Goal: Use online tool/utility: Utilize a website feature to perform a specific function

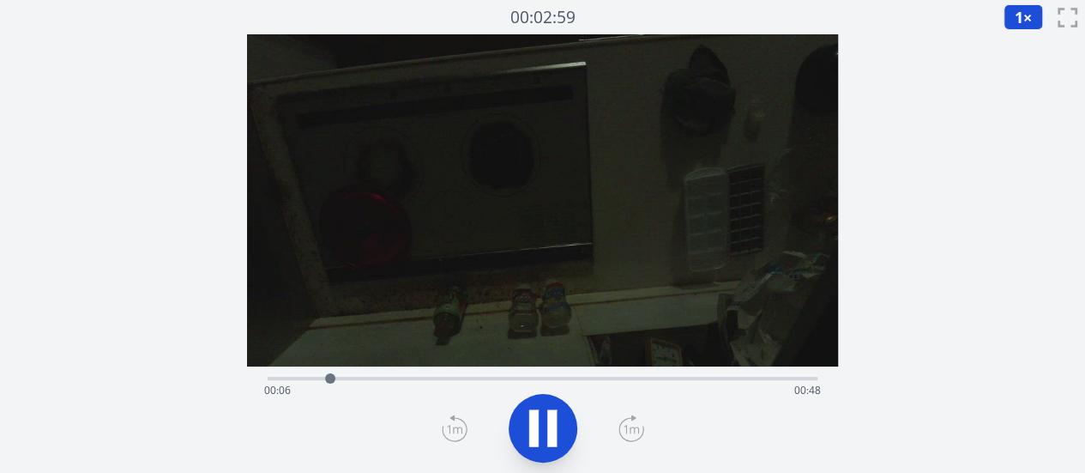
click at [431, 382] on div "Time elapsed: 00:06 Time remaining: 00:48" at bounding box center [542, 390] width 557 height 27
click at [413, 382] on div "Time elapsed: 00:17 Time remaining: 00:37" at bounding box center [542, 390] width 557 height 27
click at [447, 378] on div "Time elapsed: 00:15 Time remaining: 00:38" at bounding box center [542, 390] width 557 height 27
click at [553, 427] on icon at bounding box center [551, 428] width 9 height 37
click at [553, 427] on icon at bounding box center [543, 428] width 28 height 36
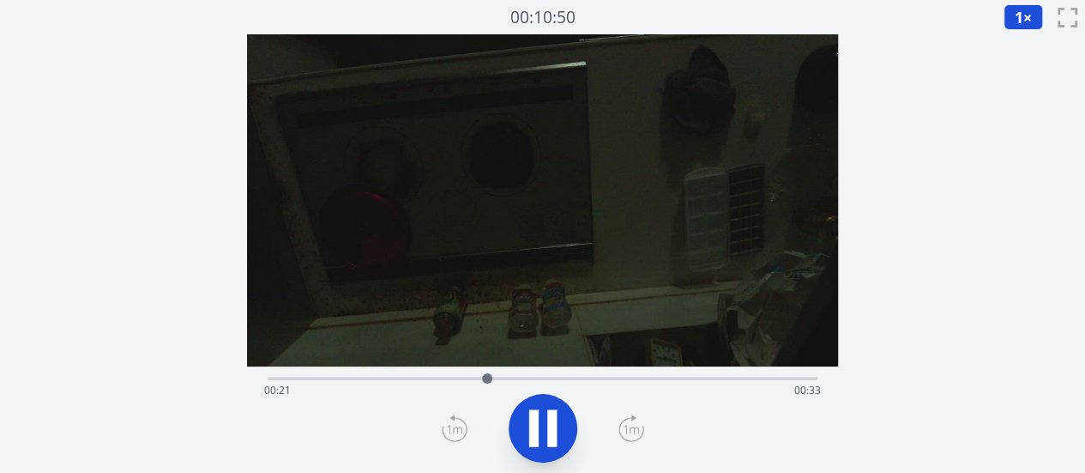
click at [553, 427] on icon at bounding box center [551, 428] width 9 height 37
click at [553, 427] on icon at bounding box center [543, 428] width 28 height 36
click at [546, 427] on icon at bounding box center [543, 428] width 48 height 48
click at [612, 378] on div at bounding box center [625, 378] width 26 height 26
click at [602, 378] on div at bounding box center [613, 378] width 26 height 26
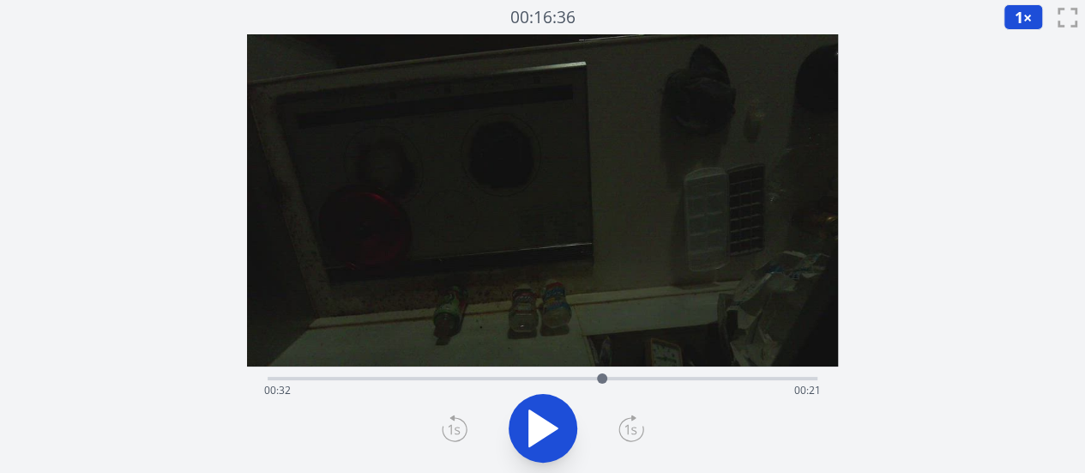
click at [547, 425] on icon at bounding box center [543, 428] width 28 height 36
click at [547, 425] on icon at bounding box center [551, 428] width 9 height 37
click at [595, 379] on div "Time elapsed: 00:33 Time remaining: 00:21" at bounding box center [542, 390] width 557 height 27
click at [586, 377] on div at bounding box center [595, 378] width 26 height 26
click at [582, 377] on div at bounding box center [586, 378] width 10 height 10
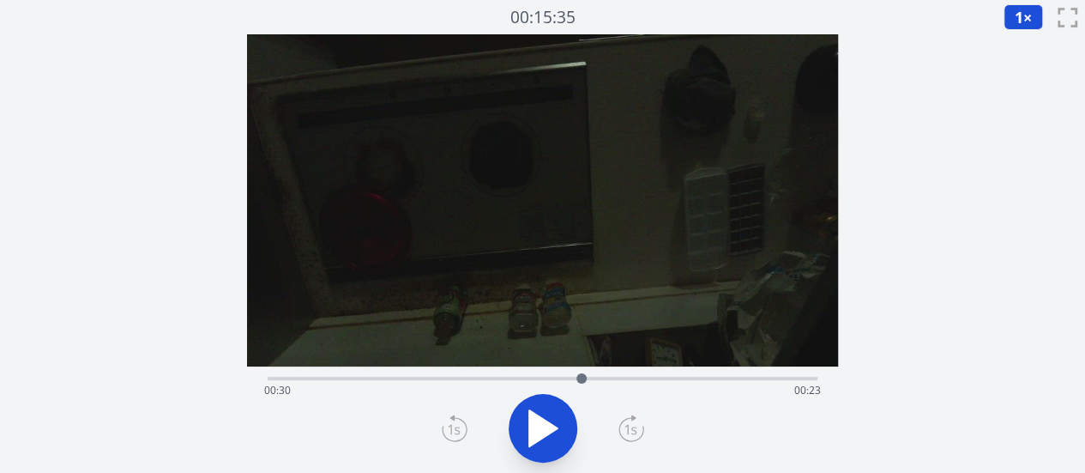
click at [576, 377] on div at bounding box center [582, 378] width 26 height 26
click at [570, 377] on div at bounding box center [575, 378] width 10 height 10
click at [558, 376] on div at bounding box center [570, 378] width 26 height 26
click at [551, 377] on div at bounding box center [559, 378] width 26 height 26
click at [544, 377] on div at bounding box center [551, 378] width 26 height 26
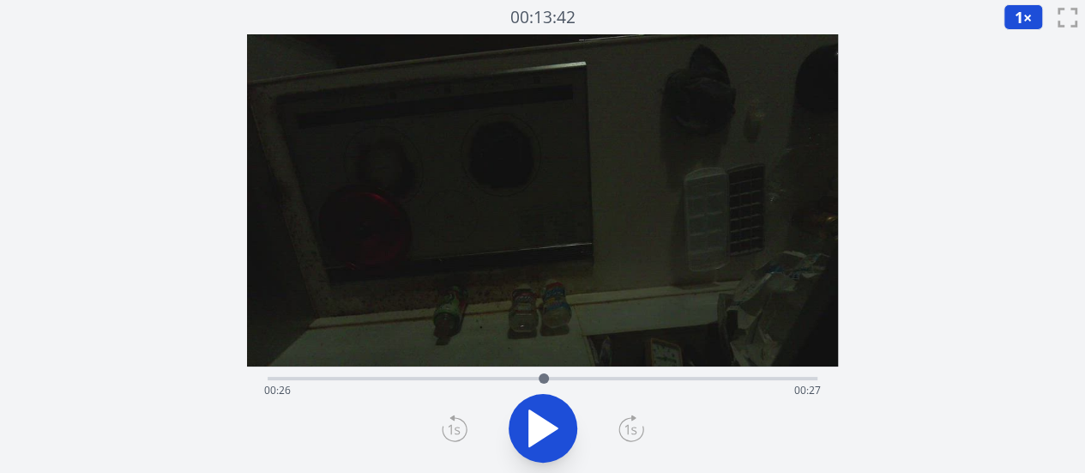
click at [538, 377] on div at bounding box center [544, 378] width 26 height 26
click at [531, 377] on div at bounding box center [538, 378] width 26 height 26
click at [525, 378] on div at bounding box center [531, 378] width 26 height 26
click at [521, 378] on div at bounding box center [525, 378] width 10 height 10
click at [521, 378] on div at bounding box center [521, 378] width 10 height 10
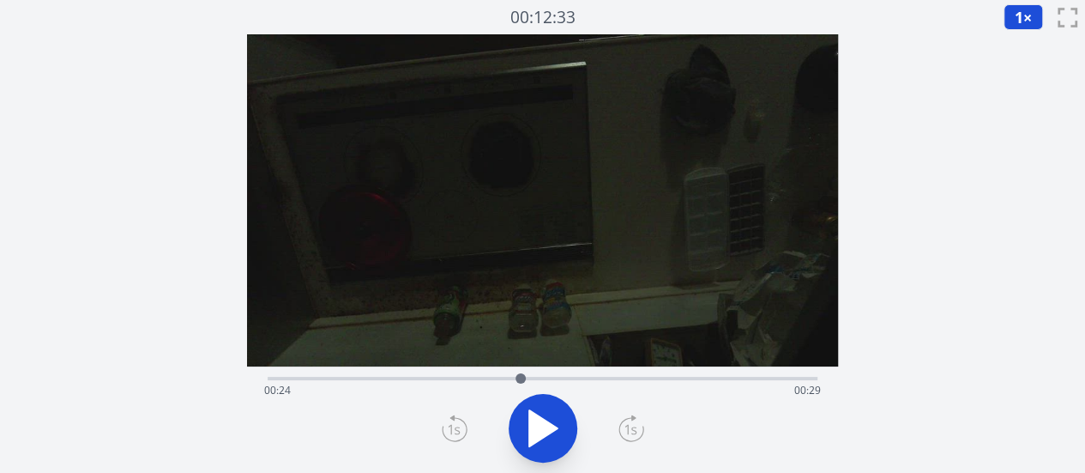
click at [508, 378] on div at bounding box center [521, 378] width 26 height 26
click at [503, 377] on div at bounding box center [508, 378] width 10 height 10
click at [498, 377] on div at bounding box center [503, 378] width 10 height 10
click at [492, 377] on div at bounding box center [498, 378] width 26 height 26
click at [484, 377] on div at bounding box center [492, 378] width 26 height 26
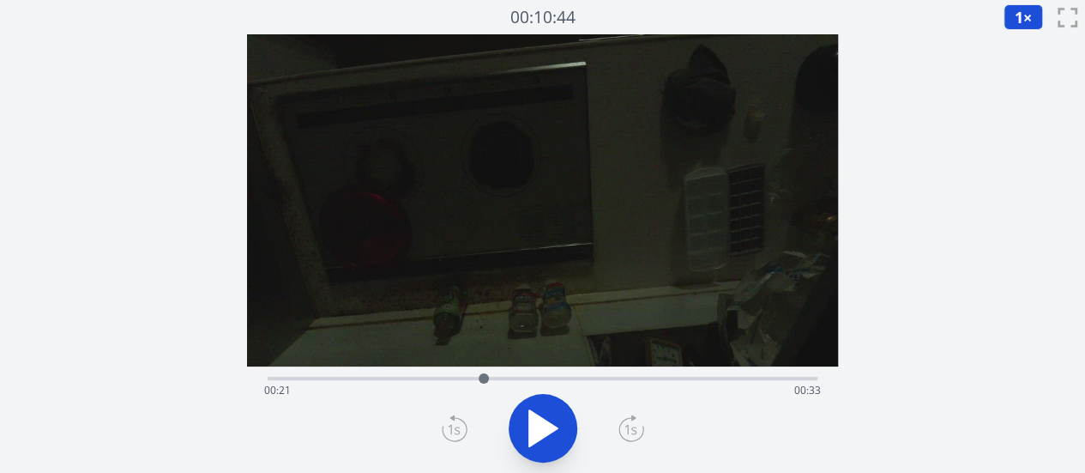
click at [479, 377] on div at bounding box center [484, 378] width 10 height 10
click at [470, 377] on div at bounding box center [479, 378] width 26 height 26
click at [463, 378] on div at bounding box center [470, 378] width 26 height 26
click at [1017, 23] on span "1" at bounding box center [1019, 17] width 9 height 21
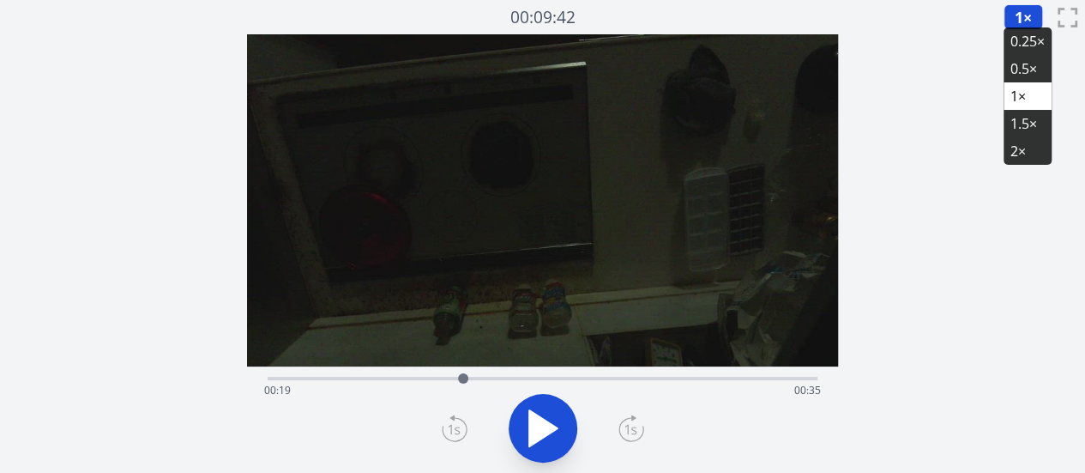
click at [1016, 45] on li "0.25×" at bounding box center [1028, 40] width 48 height 27
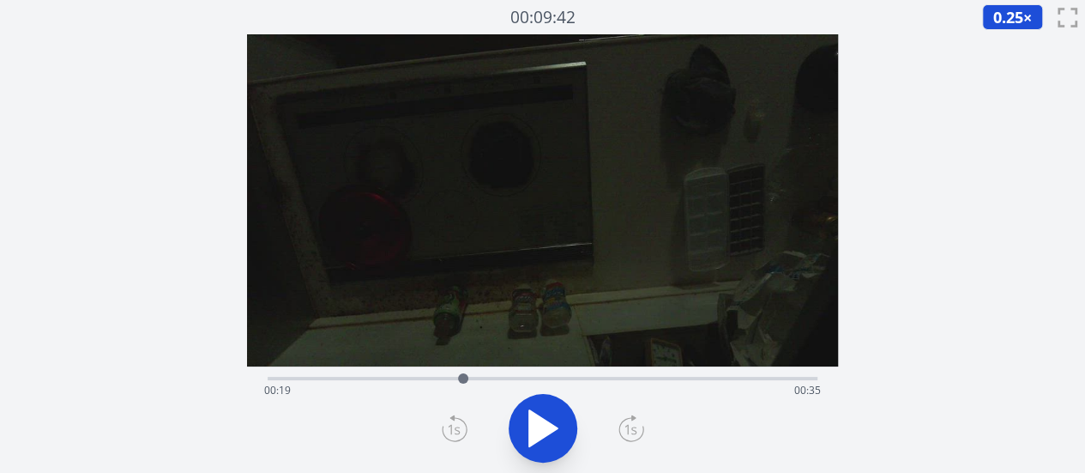
click at [546, 416] on icon at bounding box center [543, 428] width 48 height 48
click at [532, 415] on icon at bounding box center [533, 428] width 9 height 37
click at [444, 374] on div "Time elapsed: 00:34 Time remaining: 00:20" at bounding box center [543, 376] width 550 height 21
click at [548, 436] on icon at bounding box center [543, 428] width 48 height 48
click at [556, 422] on icon at bounding box center [543, 428] width 48 height 48
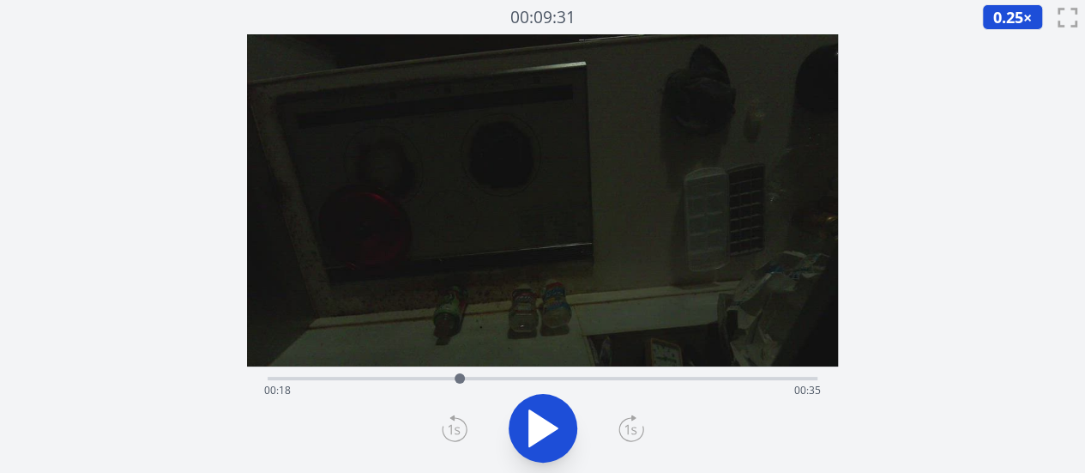
click at [556, 422] on icon at bounding box center [543, 428] width 48 height 48
click at [545, 421] on icon at bounding box center [543, 428] width 48 height 48
click at [484, 377] on div at bounding box center [495, 378] width 26 height 26
click at [477, 378] on div at bounding box center [484, 378] width 26 height 26
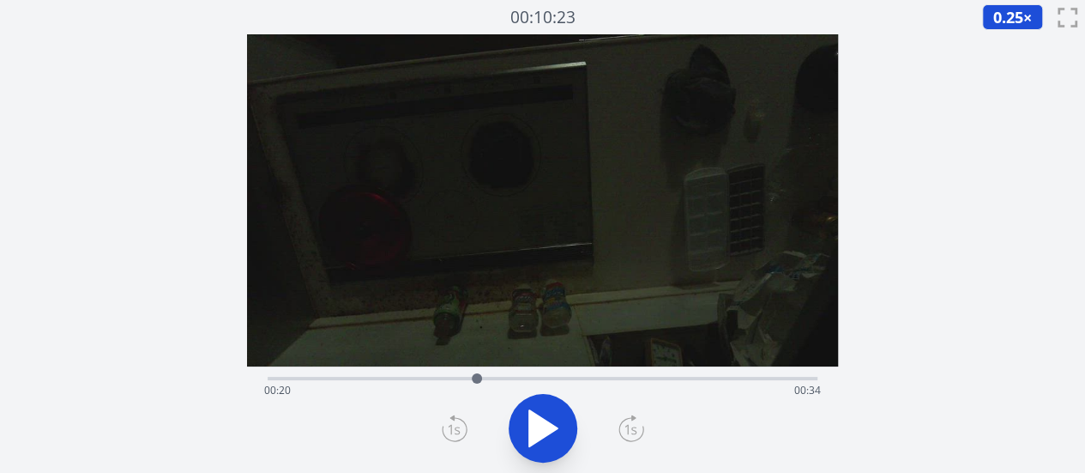
click at [461, 378] on div "Time elapsed: 00:20 Time remaining: 00:34" at bounding box center [542, 390] width 557 height 27
click at [455, 379] on div at bounding box center [461, 378] width 26 height 26
click at [542, 435] on icon at bounding box center [543, 428] width 28 height 36
click at [540, 432] on icon at bounding box center [543, 428] width 48 height 48
click at [540, 432] on icon at bounding box center [543, 428] width 28 height 36
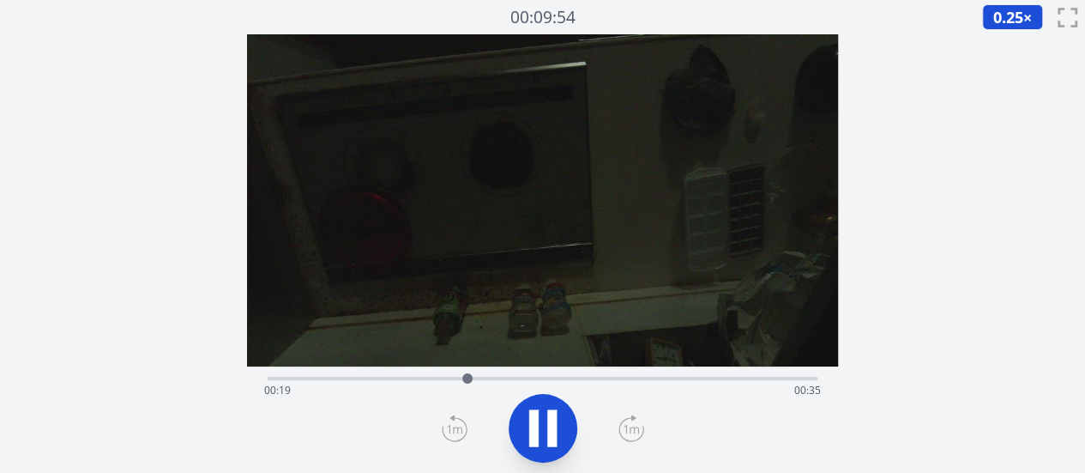
click at [540, 432] on icon at bounding box center [543, 428] width 48 height 48
click at [540, 432] on icon at bounding box center [543, 428] width 28 height 36
click at [540, 432] on icon at bounding box center [543, 428] width 48 height 48
click at [540, 432] on icon at bounding box center [543, 428] width 28 height 36
click at [540, 432] on icon at bounding box center [543, 428] width 48 height 48
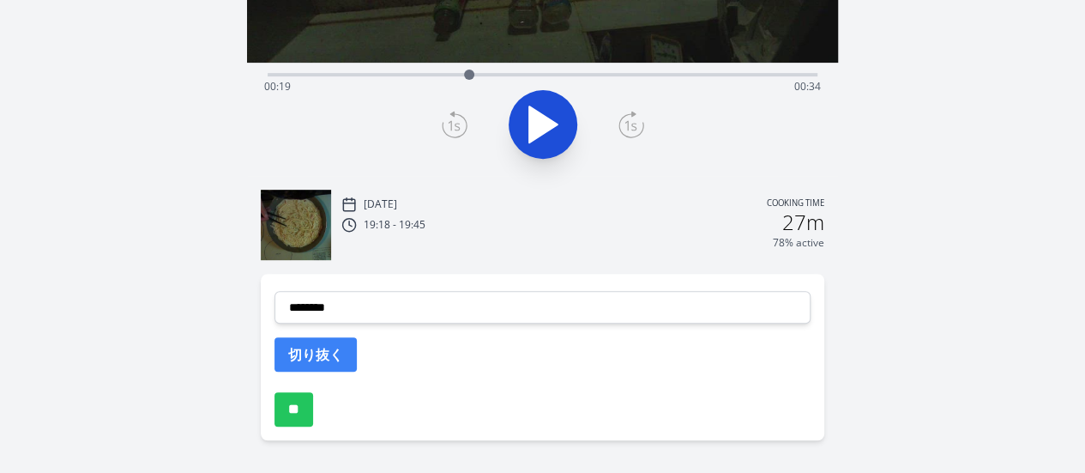
scroll to position [323, 0]
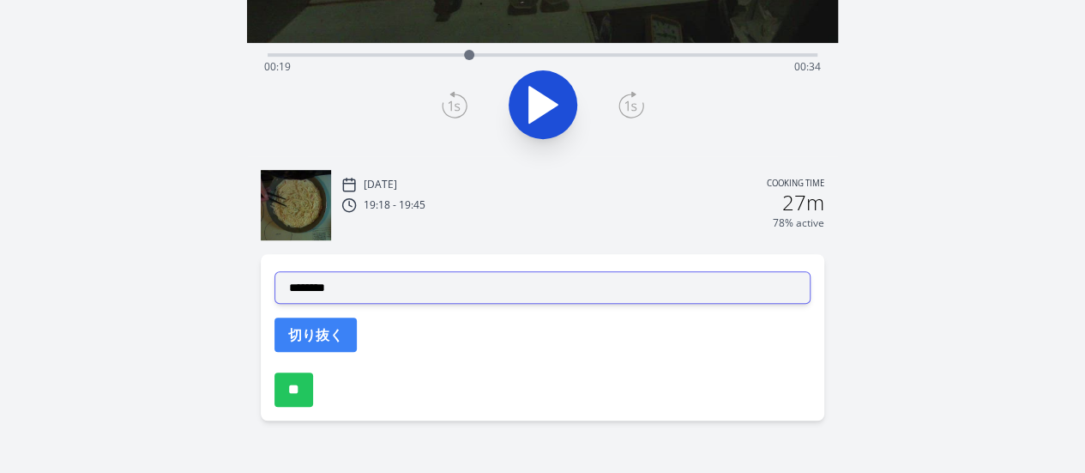
click at [361, 291] on select "**********" at bounding box center [542, 287] width 536 height 33
select select "**********"
click at [274, 271] on select "**********" at bounding box center [542, 287] width 536 height 33
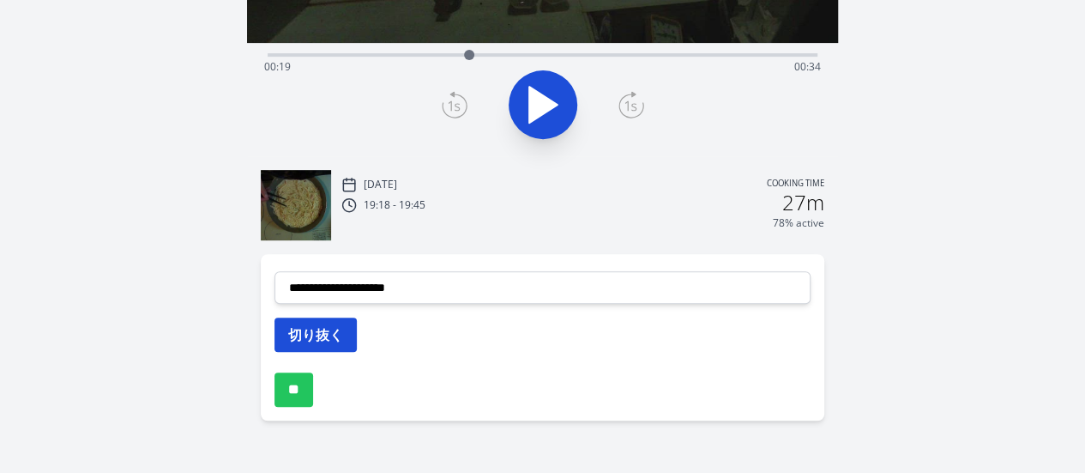
click at [315, 330] on button "切り抜く" at bounding box center [315, 334] width 82 height 34
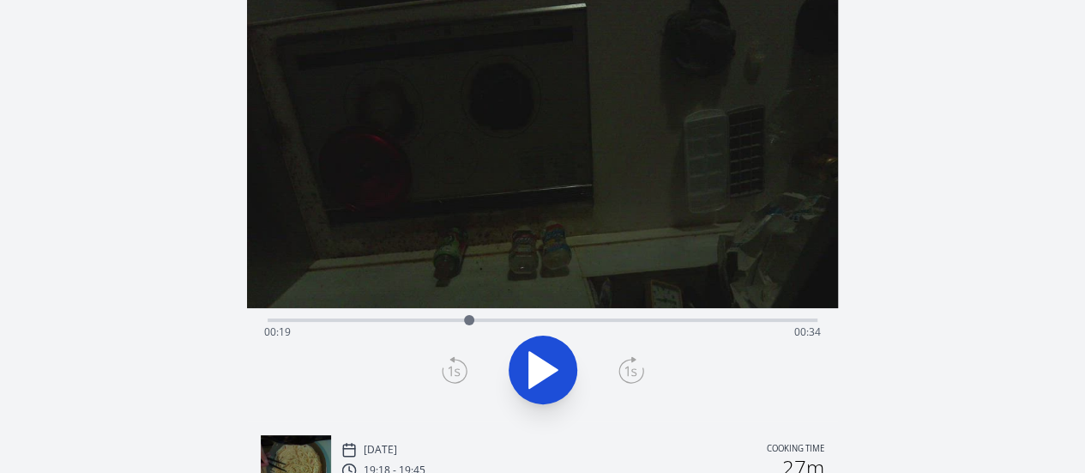
scroll to position [0, 0]
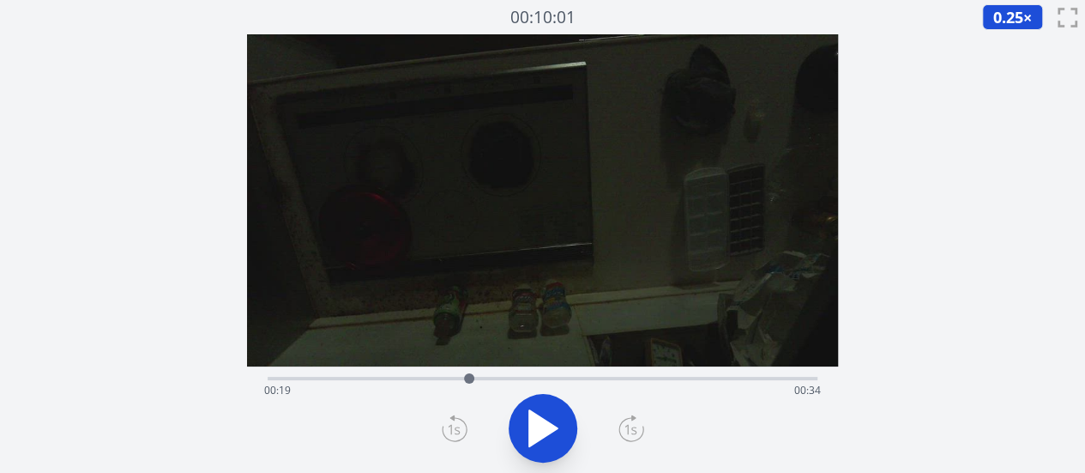
click at [551, 429] on icon at bounding box center [543, 428] width 28 height 36
click at [487, 378] on div at bounding box center [480, 378] width 26 height 26
click at [509, 380] on div "Time elapsed: 00:21 Time remaining: 00:32" at bounding box center [542, 390] width 557 height 27
click at [534, 380] on div "Time elapsed: 00:23 Time remaining: 00:30" at bounding box center [542, 390] width 557 height 27
click at [559, 375] on div "Time elapsed: 00:26 Time remaining: 00:28" at bounding box center [543, 376] width 550 height 21
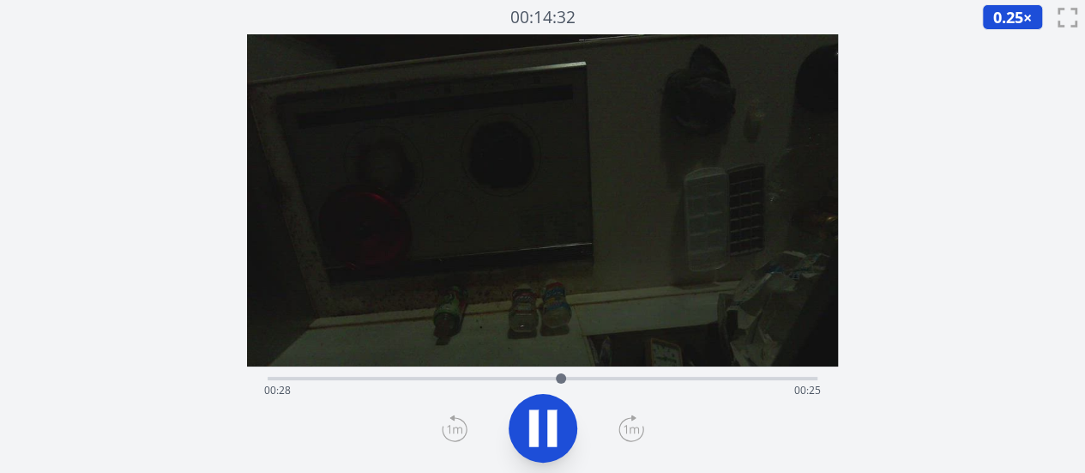
click at [587, 378] on div "Time elapsed: 00:28 Time remaining: 00:25" at bounding box center [542, 390] width 557 height 27
click at [614, 377] on div "Time elapsed: 00:31 Time remaining: 00:23" at bounding box center [542, 390] width 557 height 27
click at [623, 379] on div at bounding box center [620, 378] width 10 height 10
click at [634, 379] on div at bounding box center [625, 378] width 26 height 26
click at [534, 430] on icon at bounding box center [533, 428] width 9 height 37
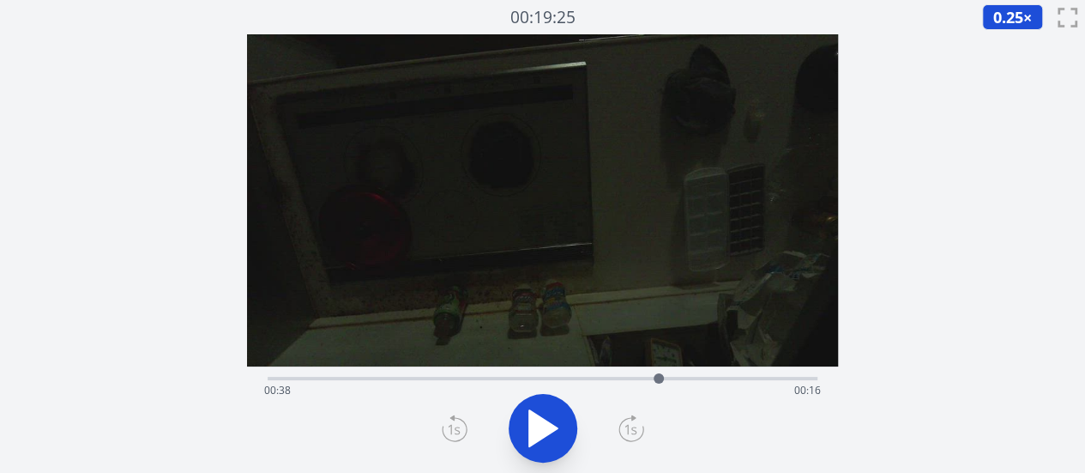
click at [534, 430] on icon at bounding box center [543, 428] width 28 height 36
click at [534, 430] on icon at bounding box center [533, 428] width 9 height 37
click at [535, 442] on icon at bounding box center [533, 428] width 9 height 37
click at [535, 442] on icon at bounding box center [543, 428] width 28 height 36
click at [535, 442] on icon at bounding box center [533, 428] width 9 height 37
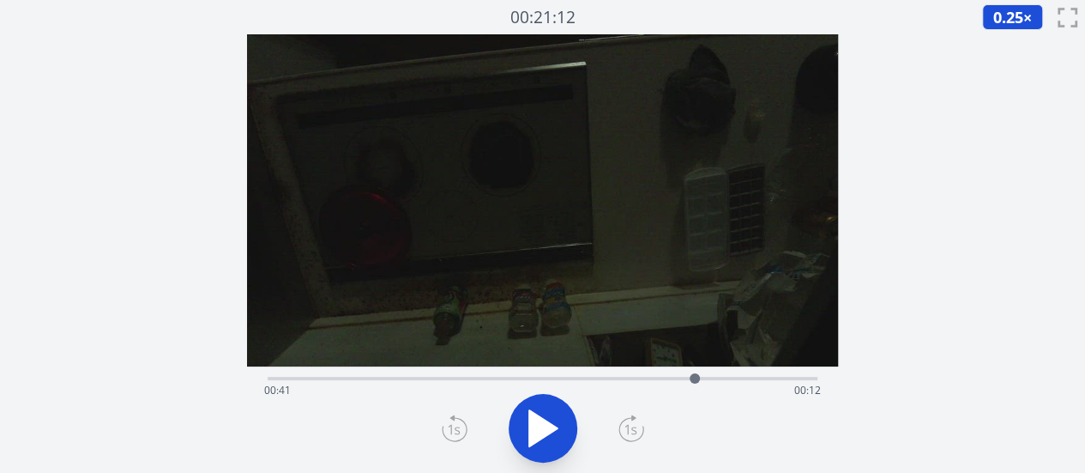
click at [535, 442] on icon at bounding box center [543, 428] width 28 height 36
click at [535, 442] on icon at bounding box center [533, 428] width 9 height 37
click at [535, 442] on icon at bounding box center [543, 428] width 28 height 36
click at [535, 442] on icon at bounding box center [533, 428] width 9 height 37
click at [535, 442] on icon at bounding box center [543, 428] width 28 height 36
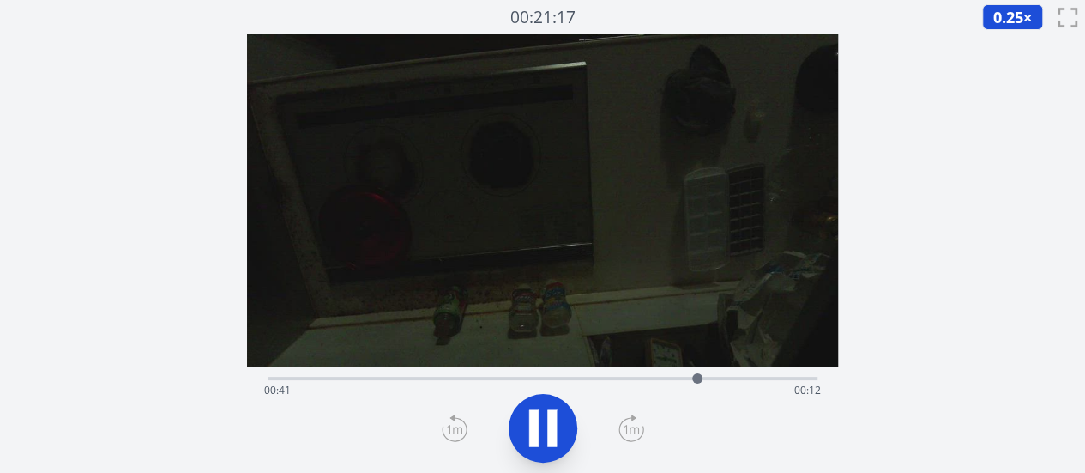
click at [535, 442] on icon at bounding box center [533, 428] width 9 height 37
click at [693, 377] on div at bounding box center [697, 378] width 10 height 10
click at [554, 416] on icon at bounding box center [543, 428] width 48 height 48
click at [554, 416] on icon at bounding box center [551, 428] width 9 height 37
click at [554, 416] on icon at bounding box center [543, 428] width 48 height 48
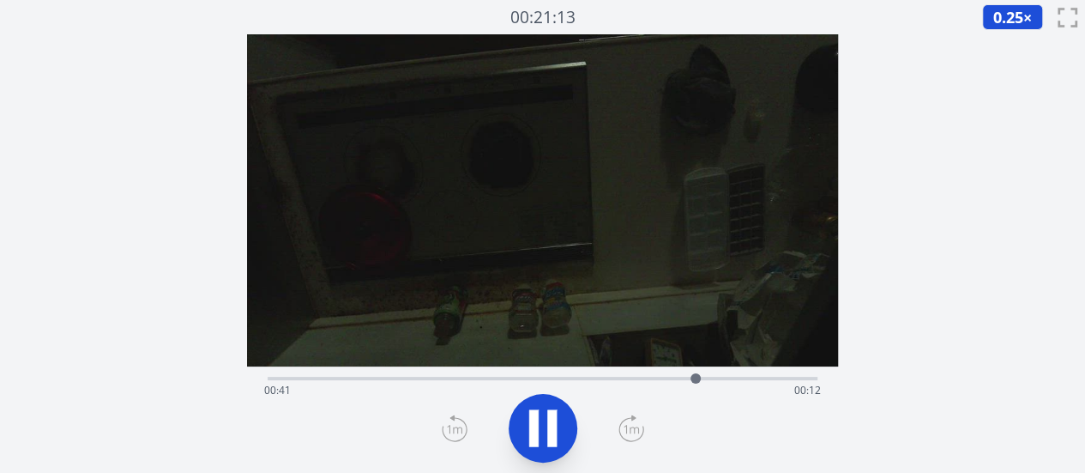
click at [554, 416] on icon at bounding box center [551, 428] width 9 height 37
click at [554, 416] on icon at bounding box center [543, 428] width 48 height 48
click at [554, 416] on icon at bounding box center [551, 428] width 9 height 37
click at [554, 416] on icon at bounding box center [543, 428] width 48 height 48
click at [554, 416] on icon at bounding box center [551, 428] width 9 height 37
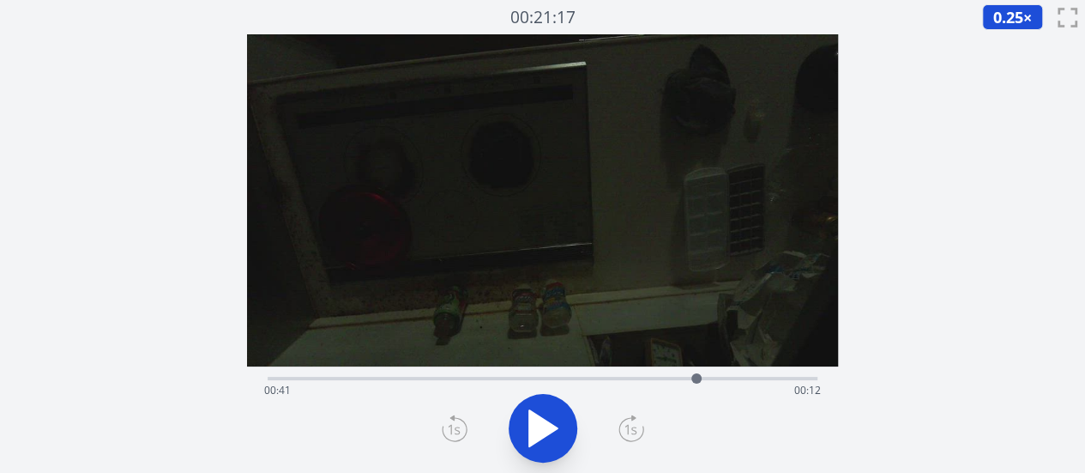
click at [554, 416] on icon at bounding box center [543, 428] width 48 height 48
click at [554, 416] on icon at bounding box center [551, 428] width 9 height 37
click at [554, 416] on icon at bounding box center [543, 428] width 48 height 48
click at [554, 416] on icon at bounding box center [551, 428] width 9 height 37
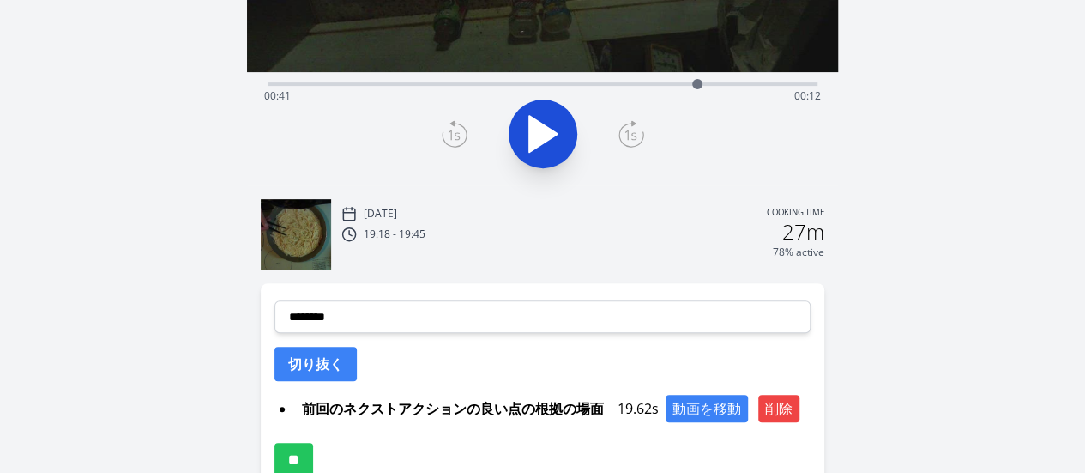
scroll to position [297, 0]
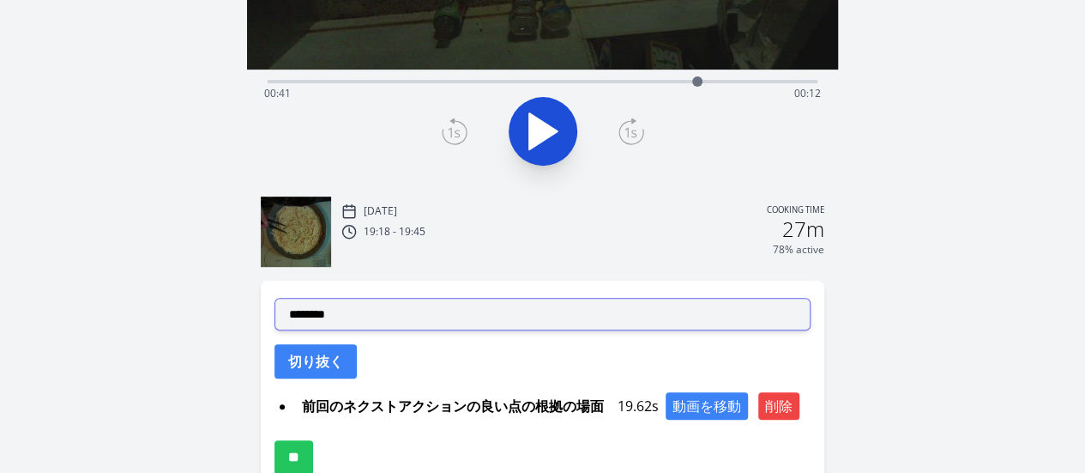
click at [379, 310] on select "**********" at bounding box center [542, 314] width 536 height 33
select select "**********"
click at [274, 298] on select "**********" at bounding box center [542, 314] width 536 height 33
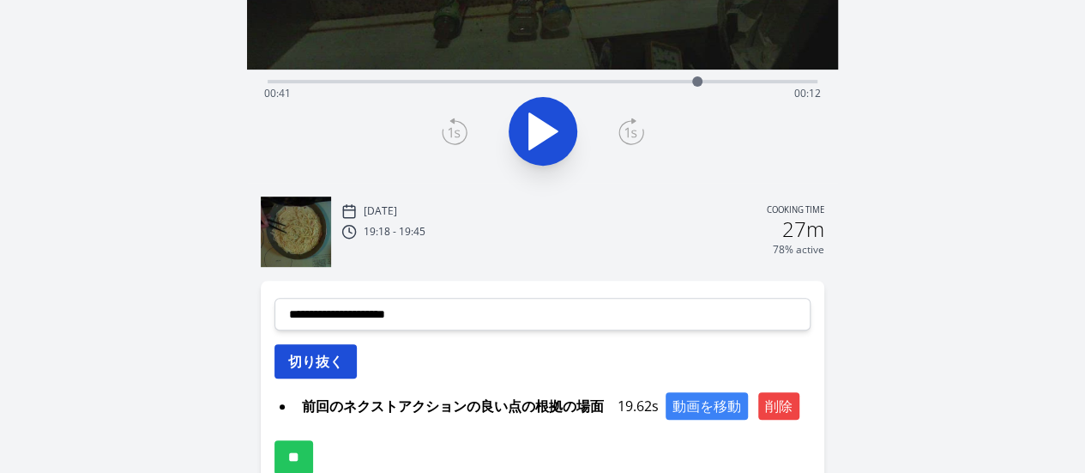
click at [336, 359] on button "切り抜く" at bounding box center [315, 361] width 82 height 34
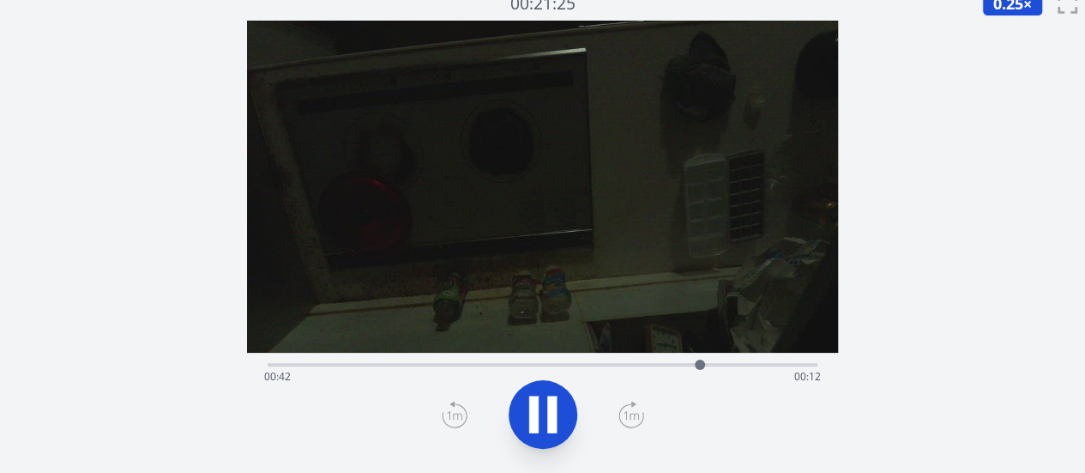
scroll to position [9, 0]
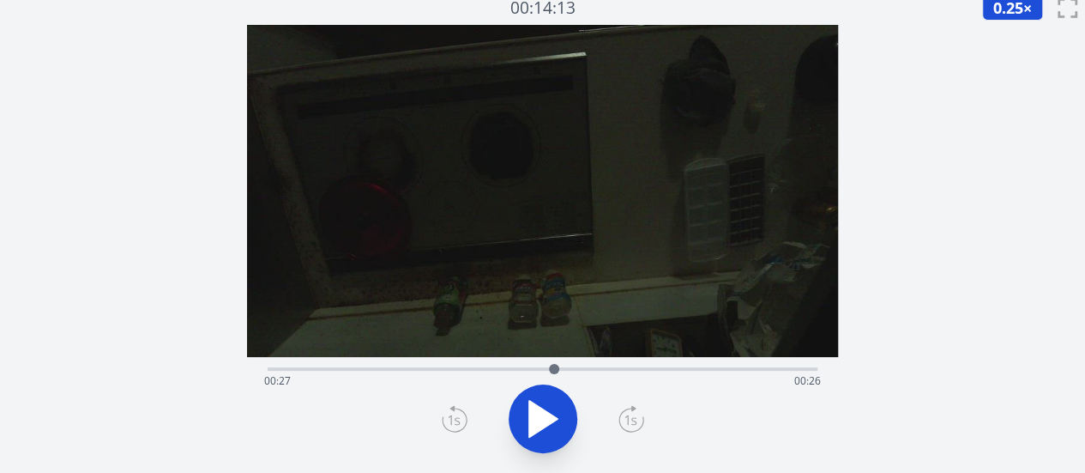
drag, startPoint x: 698, startPoint y: 368, endPoint x: 553, endPoint y: 370, distance: 145.0
click at [553, 370] on div at bounding box center [554, 369] width 10 height 10
click at [580, 368] on div "Time elapsed: 00:28 Time remaining: 00:26" at bounding box center [542, 380] width 557 height 27
click at [601, 370] on div "Time elapsed: 00:30 Time remaining: 00:23" at bounding box center [542, 380] width 557 height 27
click at [619, 374] on div "Time elapsed: 00:32 Time remaining: 00:21" at bounding box center [542, 380] width 557 height 27
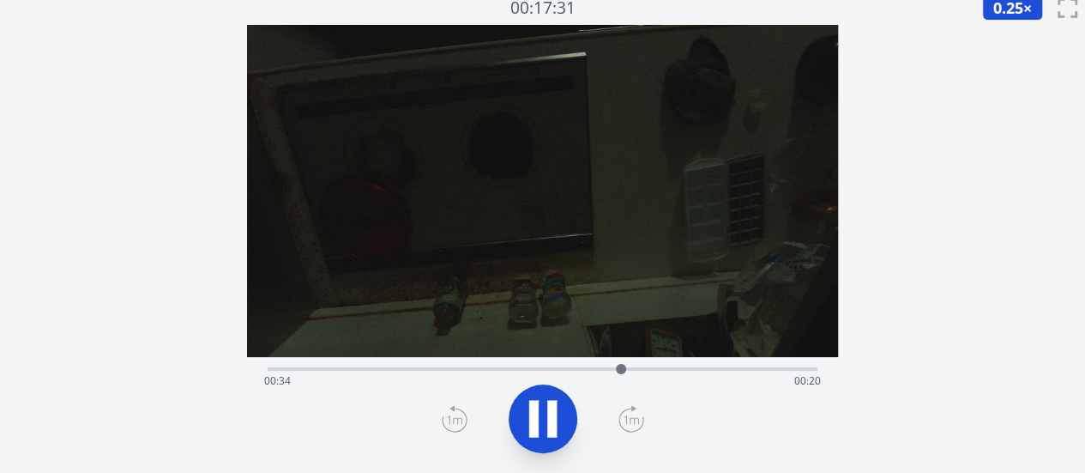
click at [548, 407] on icon at bounding box center [551, 419] width 9 height 37
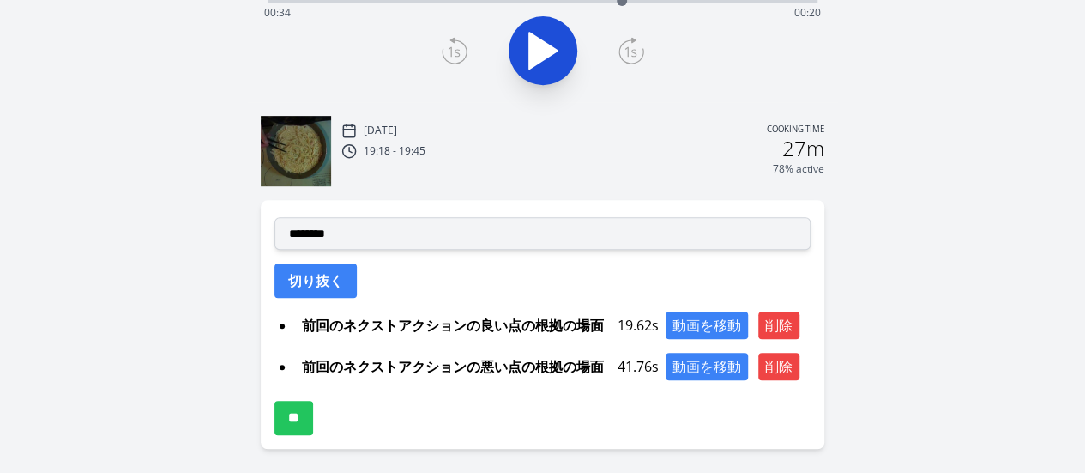
scroll to position [378, 0]
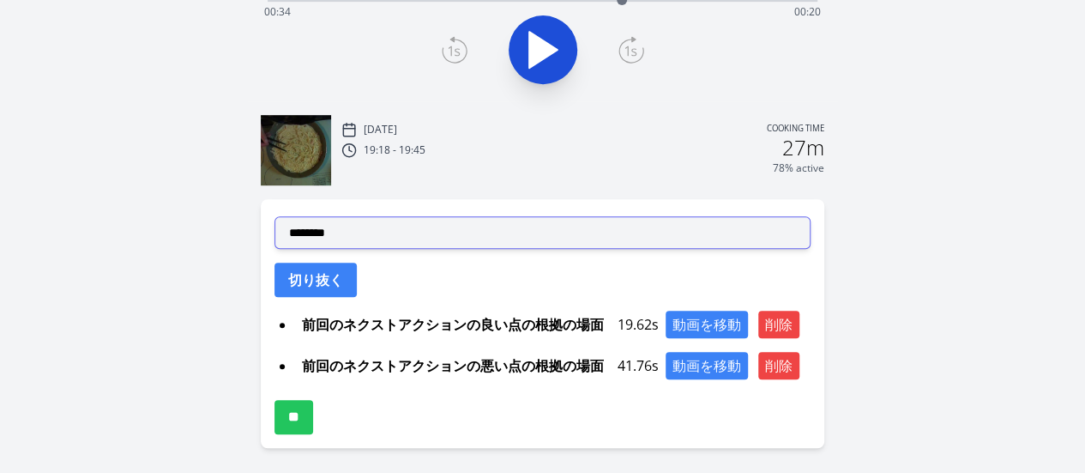
click at [375, 230] on select "**********" at bounding box center [542, 232] width 536 height 33
select select "**********"
click at [274, 216] on select "**********" at bounding box center [542, 232] width 536 height 33
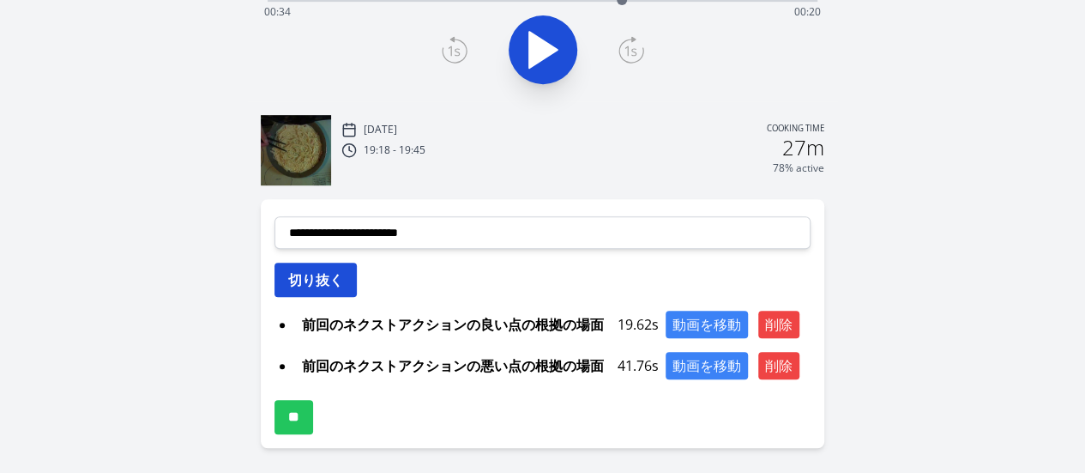
click at [322, 274] on button "切り抜く" at bounding box center [315, 279] width 82 height 34
select select
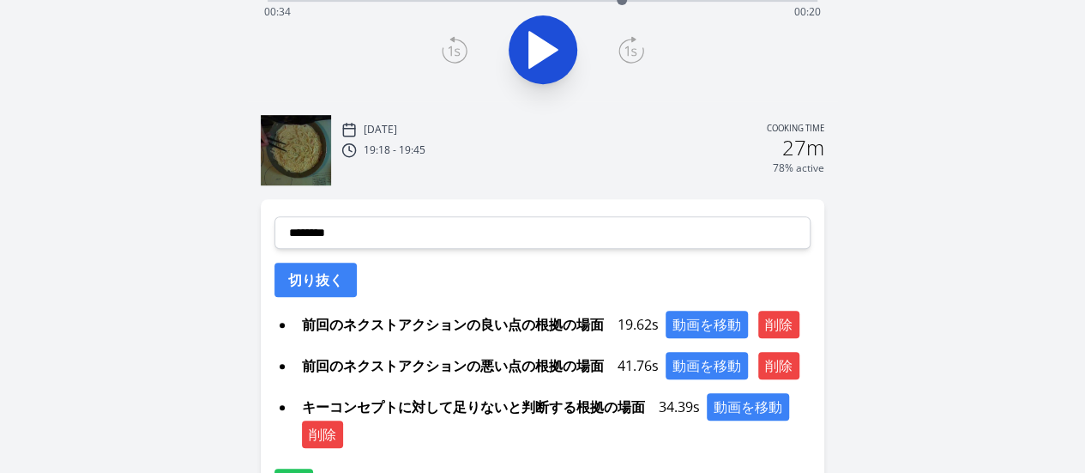
scroll to position [474, 0]
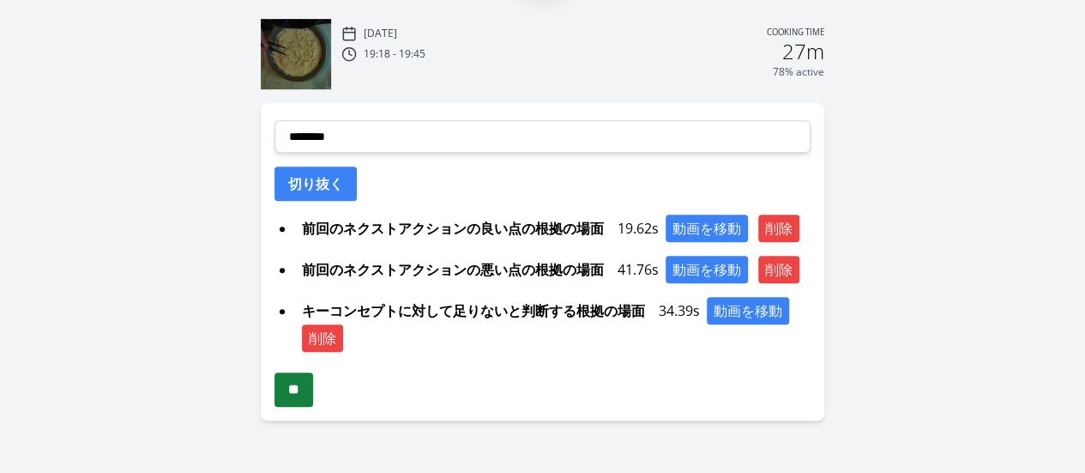
click at [306, 389] on input "**" at bounding box center [293, 389] width 39 height 34
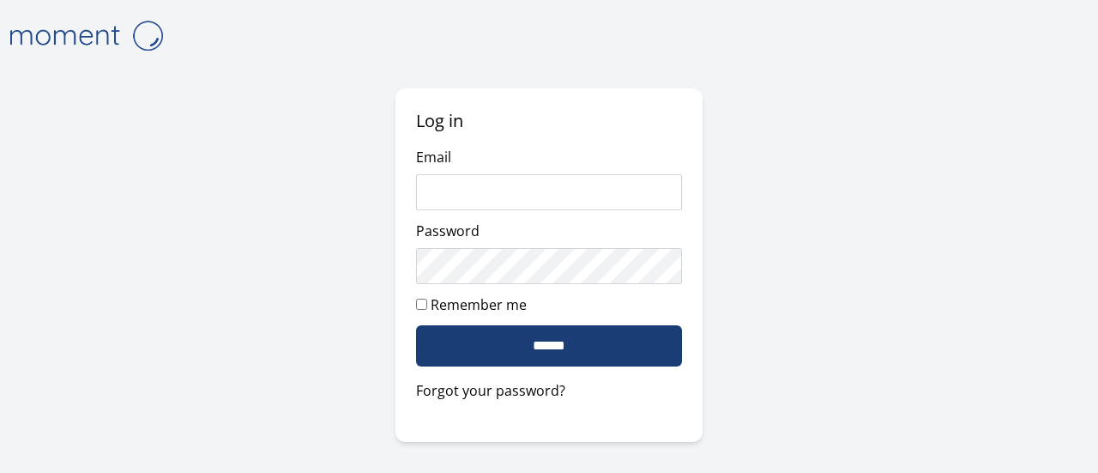
type input "**********"
click at [492, 350] on input "******" at bounding box center [548, 345] width 265 height 41
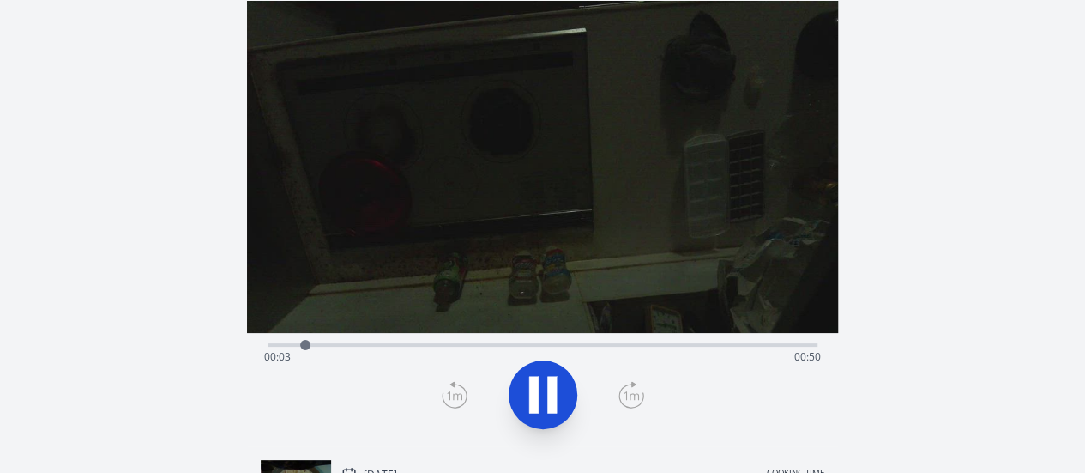
scroll to position [3, 0]
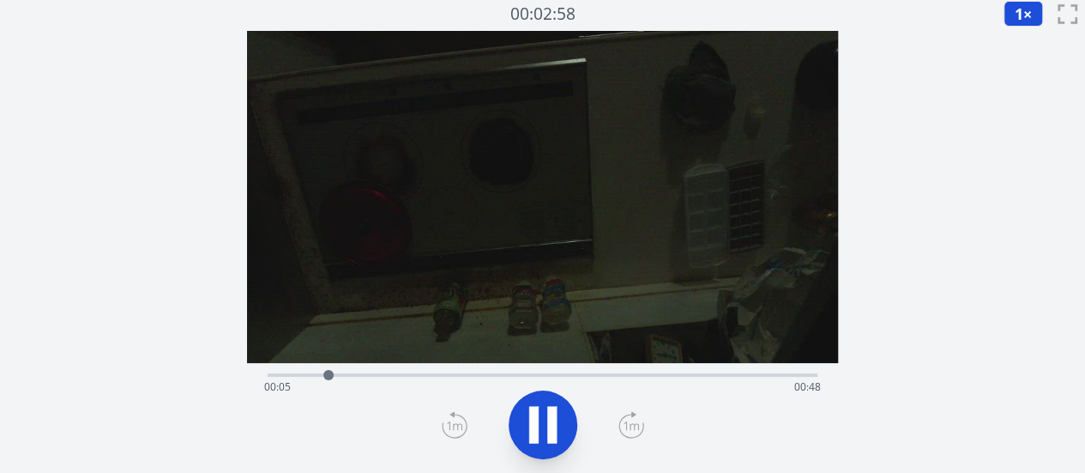
click at [379, 374] on div "Time elapsed: 00:05 Time remaining: 00:48" at bounding box center [542, 386] width 557 height 27
click at [413, 373] on div "Time elapsed: 00:11 Time remaining: 00:42" at bounding box center [542, 386] width 557 height 27
click at [546, 425] on icon at bounding box center [543, 425] width 48 height 48
click at [476, 376] on div at bounding box center [482, 375] width 26 height 26
click at [972, 425] on div "Discard Recording? You will not be able to recover this once discarded. Cancel …" at bounding box center [542, 410] width 1085 height 826
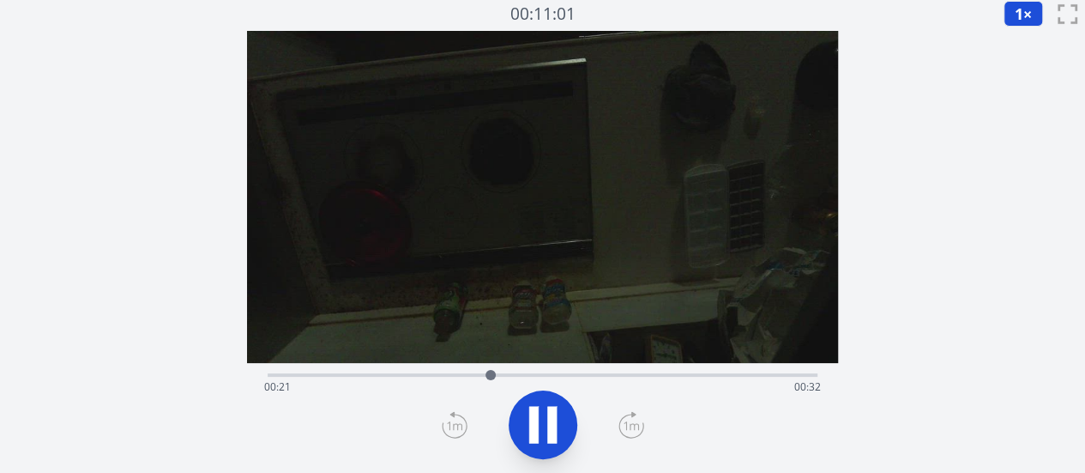
click at [540, 431] on icon at bounding box center [543, 425] width 48 height 48
click at [484, 373] on div at bounding box center [492, 375] width 26 height 26
click at [473, 372] on div at bounding box center [484, 375] width 26 height 26
click at [467, 374] on div at bounding box center [474, 375] width 26 height 26
click at [547, 419] on icon at bounding box center [543, 425] width 28 height 36
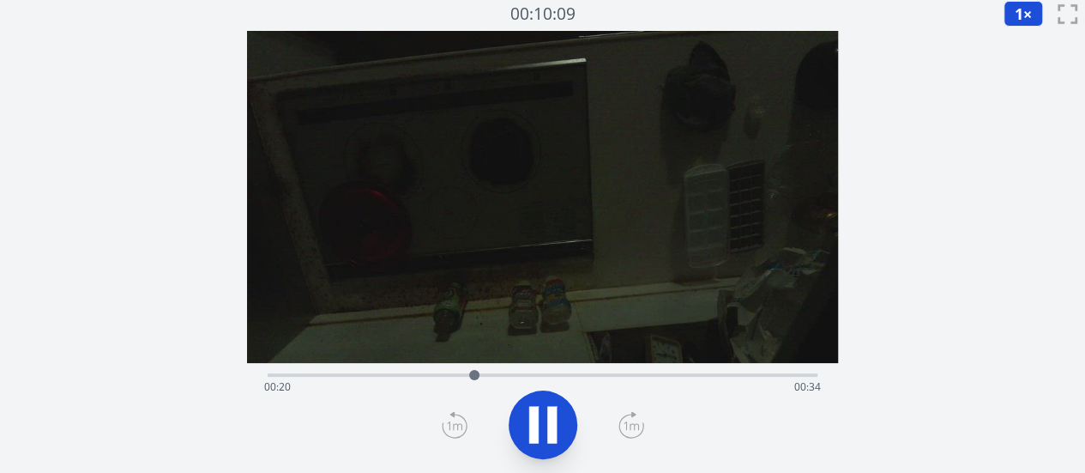
click at [547, 419] on icon at bounding box center [551, 425] width 9 height 37
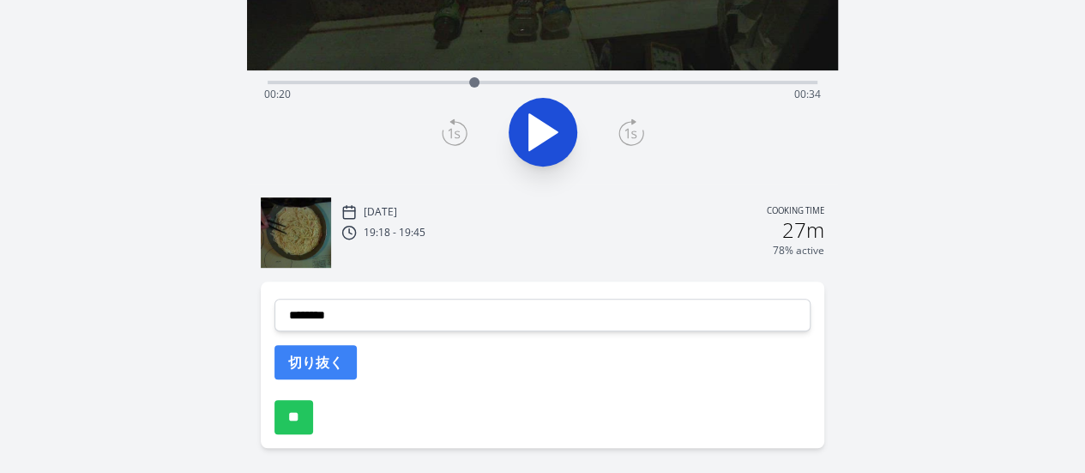
scroll to position [297, 0]
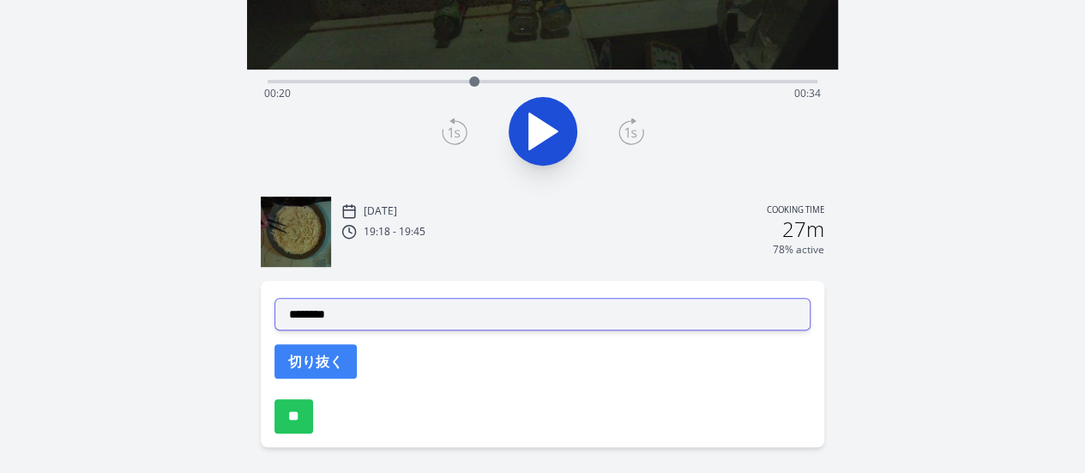
click at [353, 317] on select "**********" at bounding box center [542, 314] width 536 height 33
select select "**********"
click at [274, 298] on select "**********" at bounding box center [542, 314] width 536 height 33
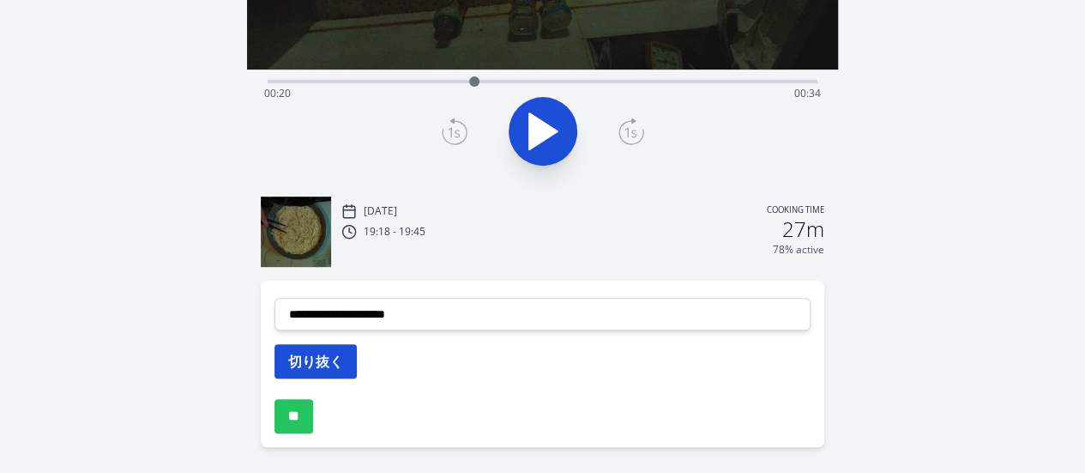
click at [325, 365] on button "切り抜く" at bounding box center [315, 361] width 82 height 34
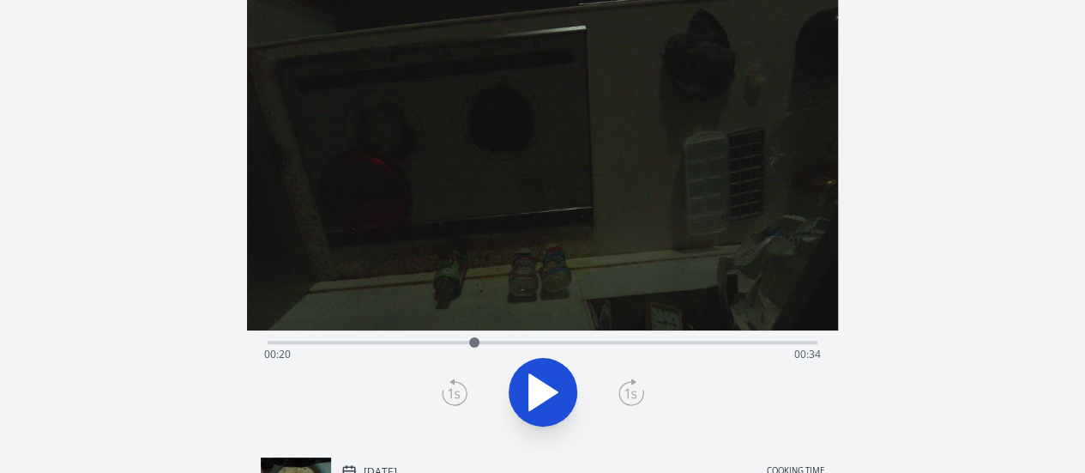
scroll to position [0, 0]
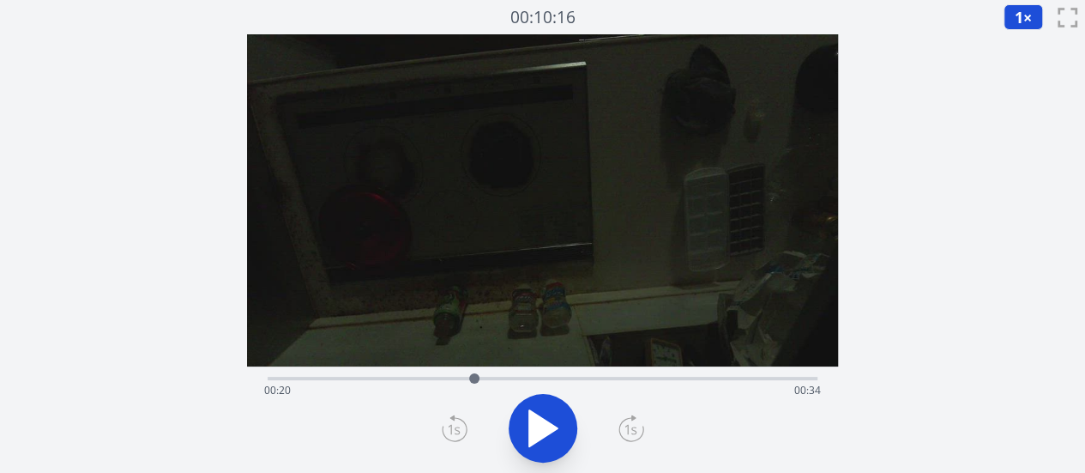
click at [496, 380] on div "Time elapsed: 00:20 Time remaining: 00:34" at bounding box center [542, 390] width 557 height 27
click at [542, 421] on icon at bounding box center [543, 428] width 28 height 36
click at [572, 377] on div "Time elapsed: 00:23 Time remaining: 00:31" at bounding box center [542, 390] width 557 height 27
click at [606, 380] on div "Time elapsed: 00:30 Time remaining: 00:23" at bounding box center [542, 390] width 557 height 27
click at [628, 378] on div at bounding box center [623, 378] width 10 height 10
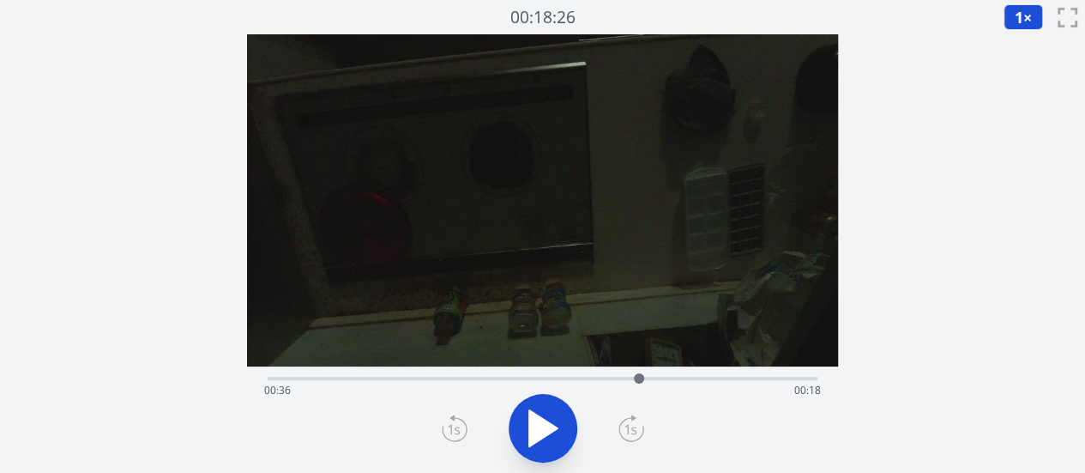
click at [650, 377] on div at bounding box center [639, 378] width 26 height 26
click at [551, 417] on icon at bounding box center [551, 428] width 9 height 37
click at [534, 431] on icon at bounding box center [543, 428] width 28 height 36
click at [534, 431] on icon at bounding box center [533, 428] width 9 height 37
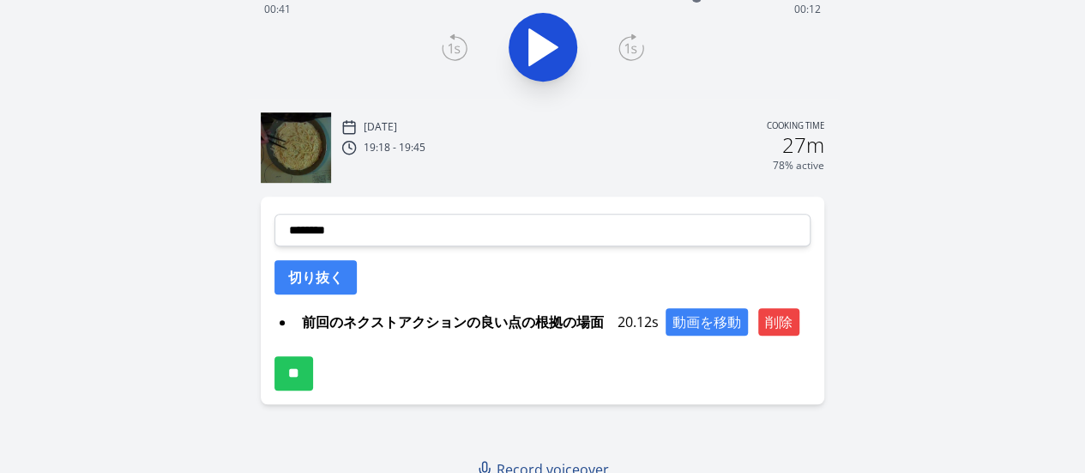
scroll to position [383, 0]
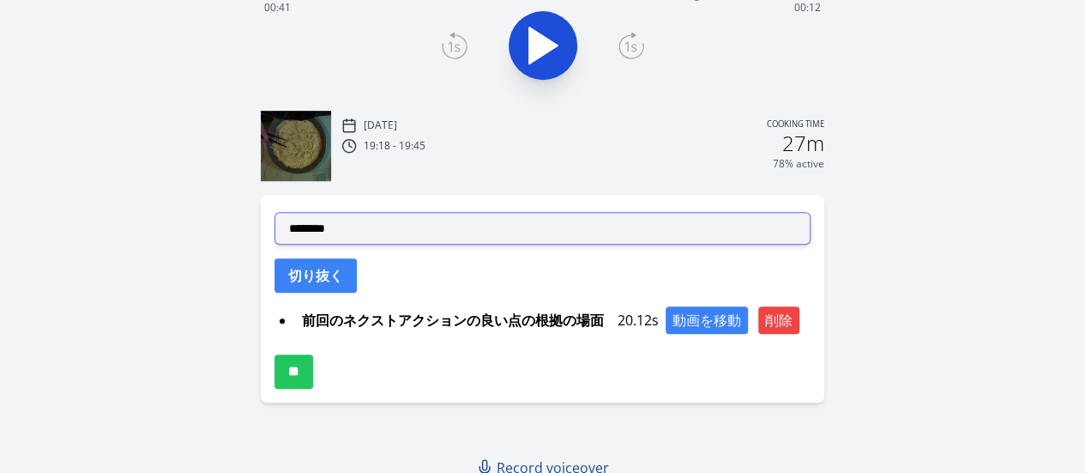
click at [368, 229] on select "**********" at bounding box center [542, 228] width 536 height 33
select select "**********"
click at [274, 212] on select "**********" at bounding box center [542, 228] width 536 height 33
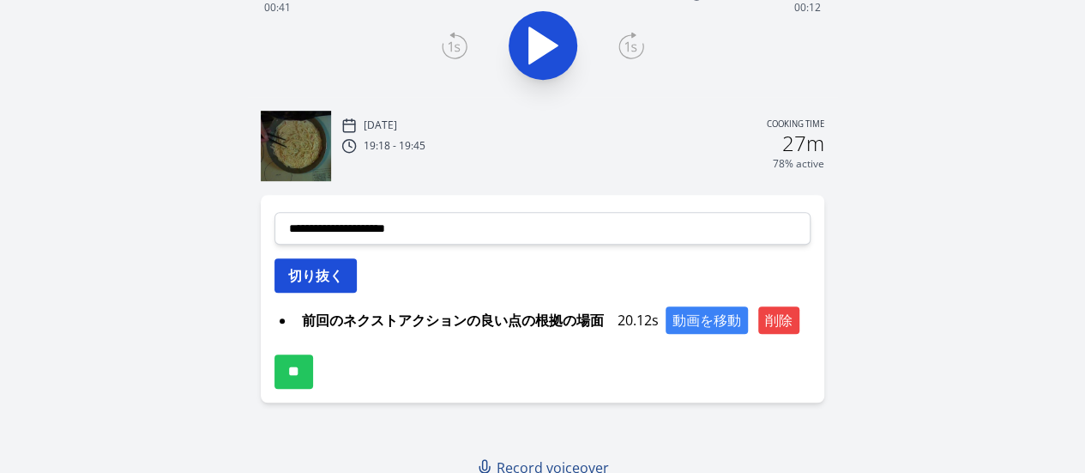
click at [333, 276] on button "切り抜く" at bounding box center [315, 275] width 82 height 34
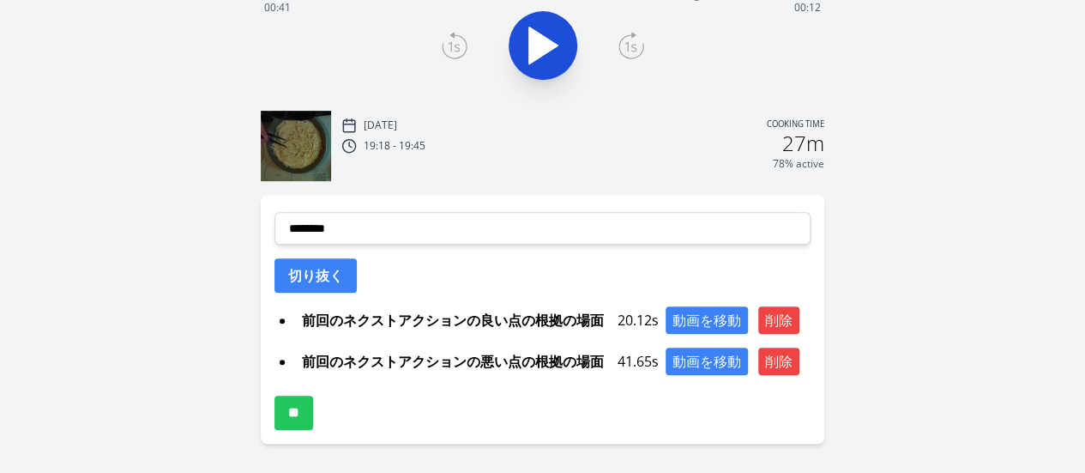
click at [543, 164] on div "78% active" at bounding box center [582, 164] width 483 height 14
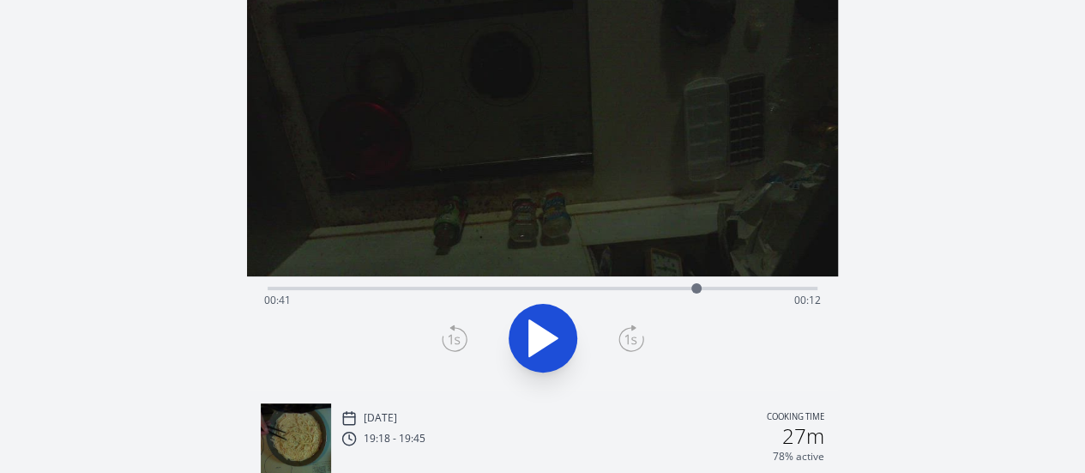
scroll to position [89, 0]
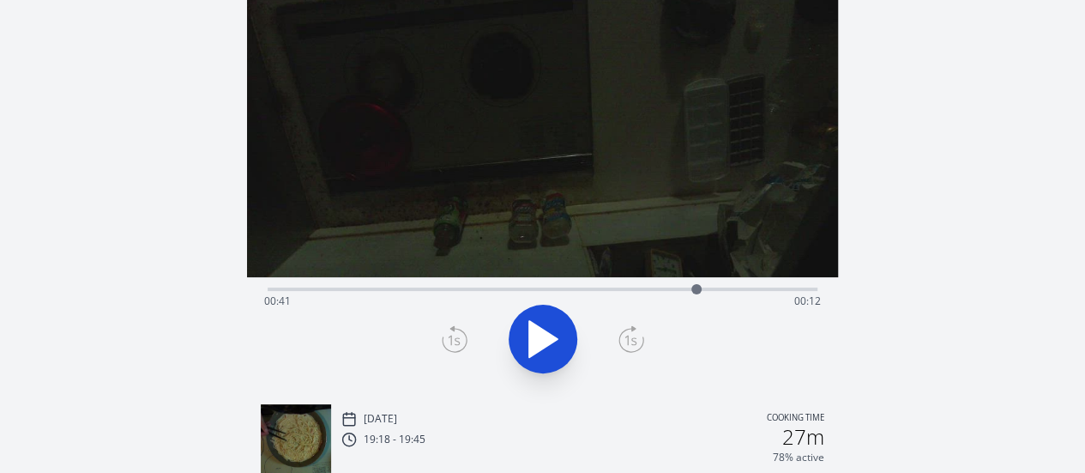
click at [563, 286] on div "Time elapsed: 00:41 Time remaining: 00:12" at bounding box center [543, 287] width 550 height 21
click at [540, 337] on icon at bounding box center [543, 339] width 28 height 36
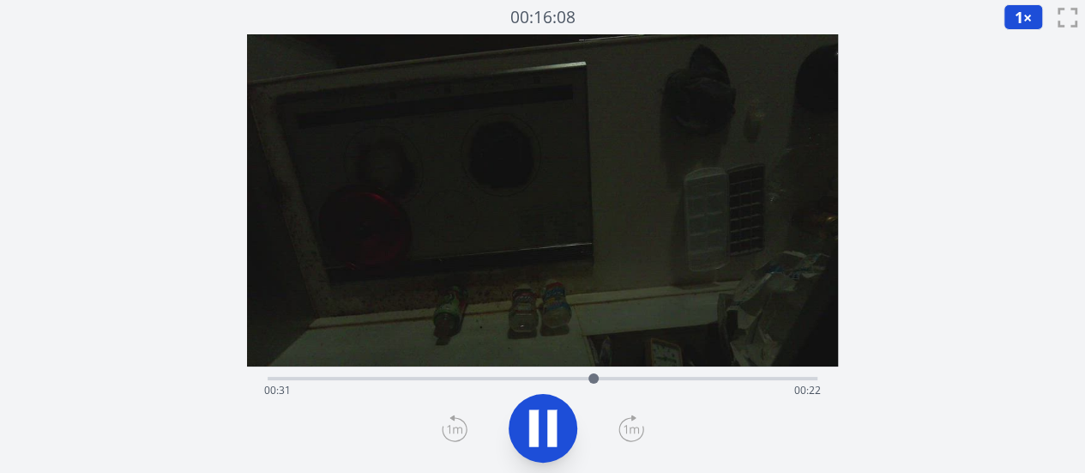
click at [600, 378] on div at bounding box center [594, 378] width 26 height 26
click at [547, 442] on icon at bounding box center [551, 428] width 9 height 37
click at [547, 442] on icon at bounding box center [543, 428] width 48 height 48
click at [542, 434] on icon at bounding box center [543, 428] width 48 height 48
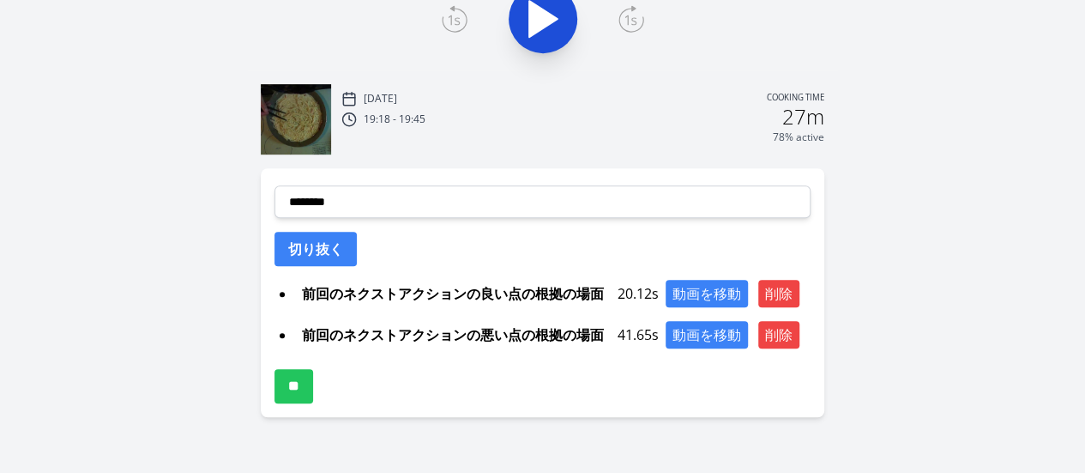
scroll to position [422, 0]
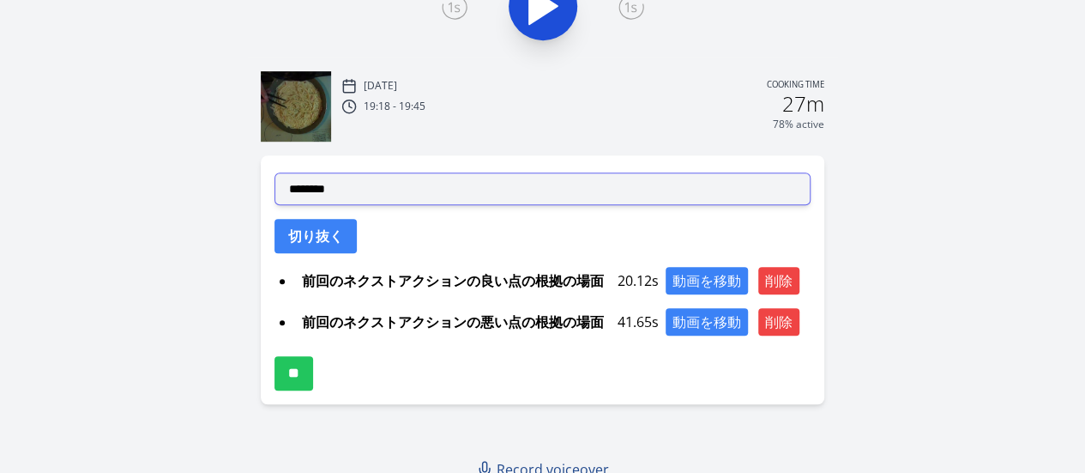
click at [345, 179] on select "**********" at bounding box center [542, 188] width 536 height 33
select select "**********"
click at [274, 172] on select "**********" at bounding box center [542, 188] width 536 height 33
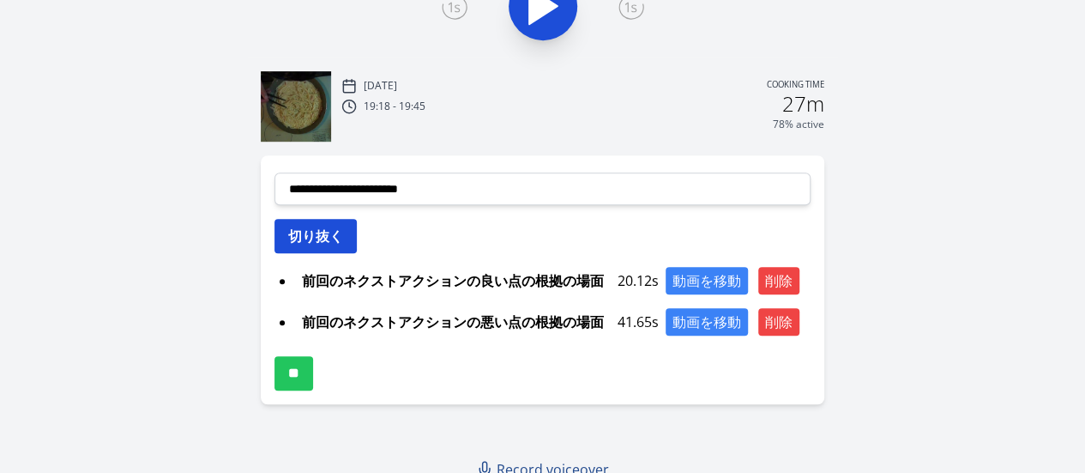
click at [317, 235] on button "切り抜く" at bounding box center [315, 236] width 82 height 34
select select
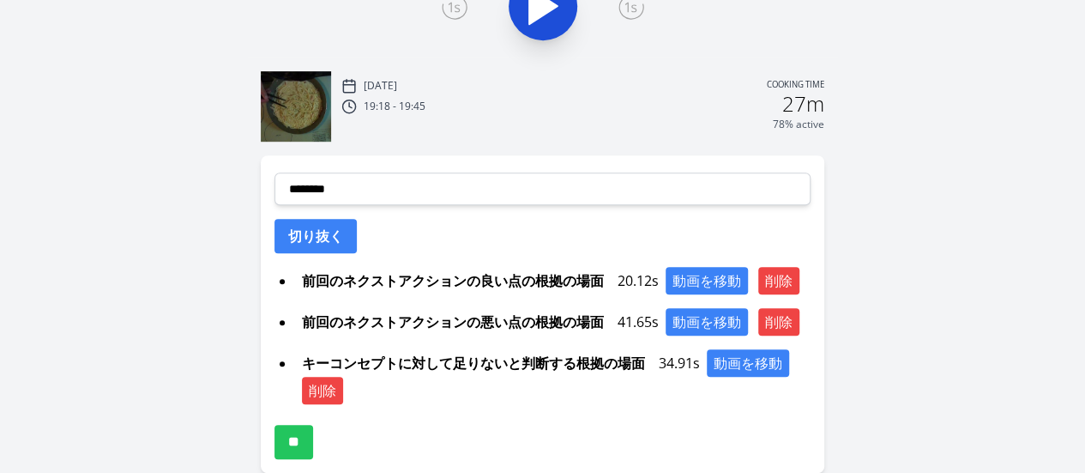
click at [202, 359] on div "Discard Recording? You will not be able to recover this once discarded. Cancel …" at bounding box center [542, 66] width 1085 height 977
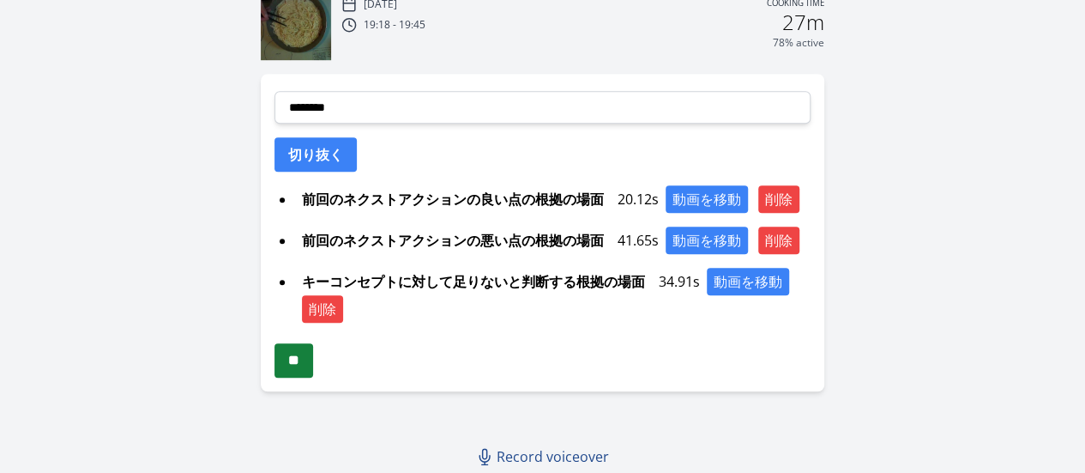
click at [293, 371] on input "**" at bounding box center [293, 360] width 39 height 34
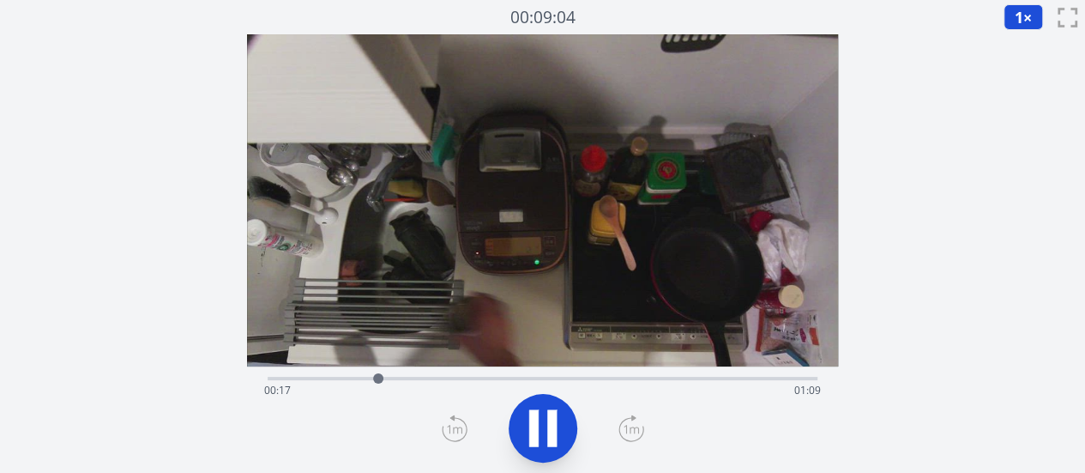
click at [543, 424] on icon at bounding box center [543, 428] width 48 height 48
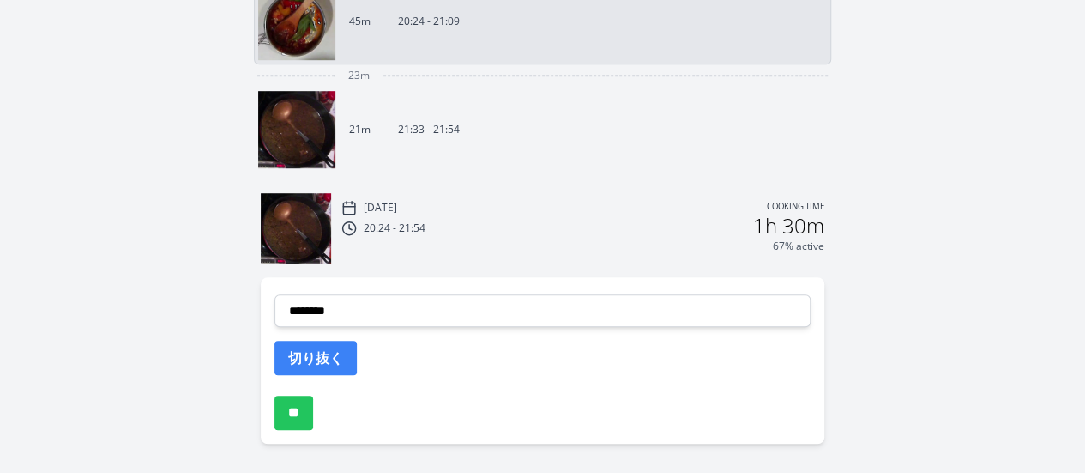
scroll to position [529, 0]
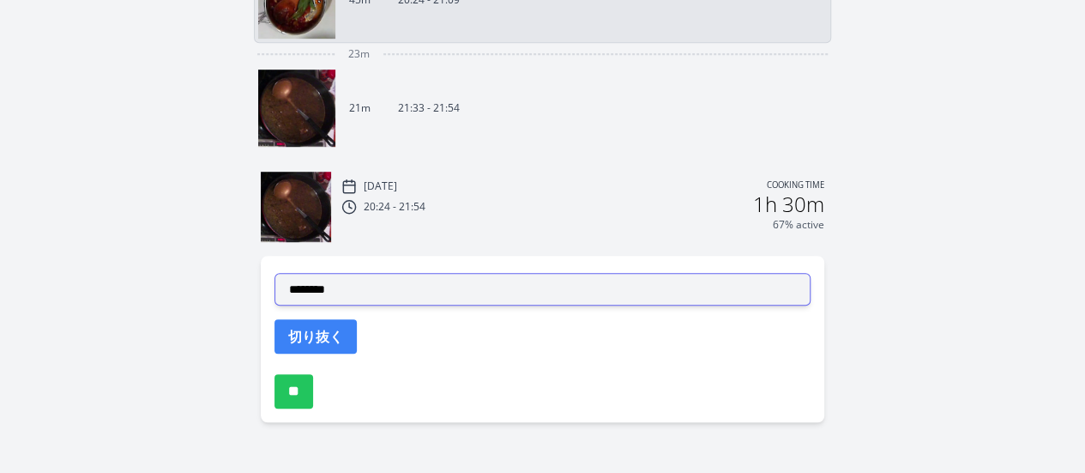
click at [367, 287] on select "**********" at bounding box center [542, 289] width 536 height 33
select select "**********"
click at [274, 273] on select "**********" at bounding box center [542, 289] width 536 height 33
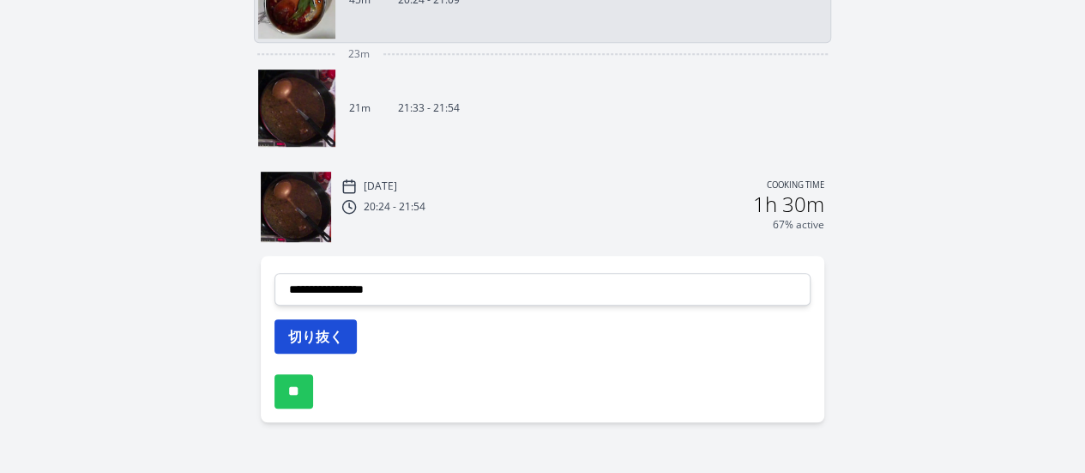
click at [327, 330] on button "切り抜く" at bounding box center [315, 336] width 82 height 34
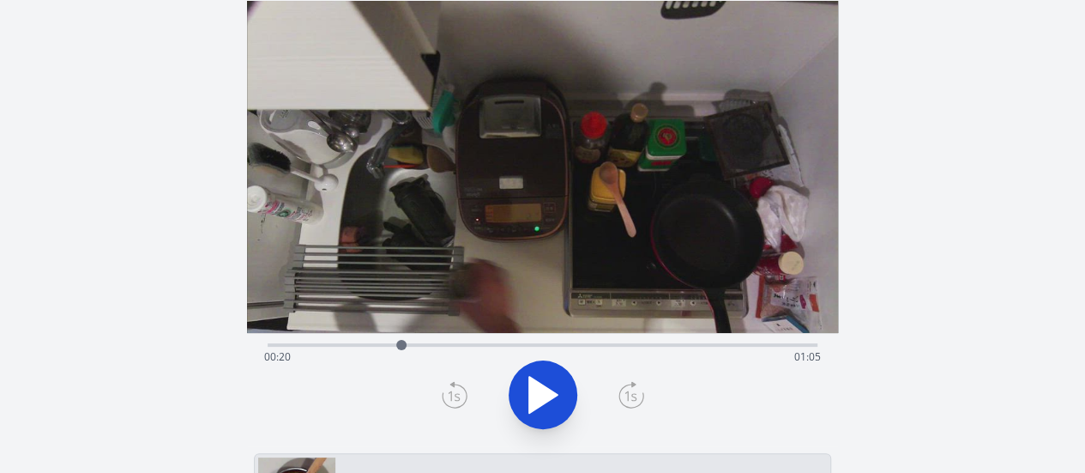
scroll to position [0, 0]
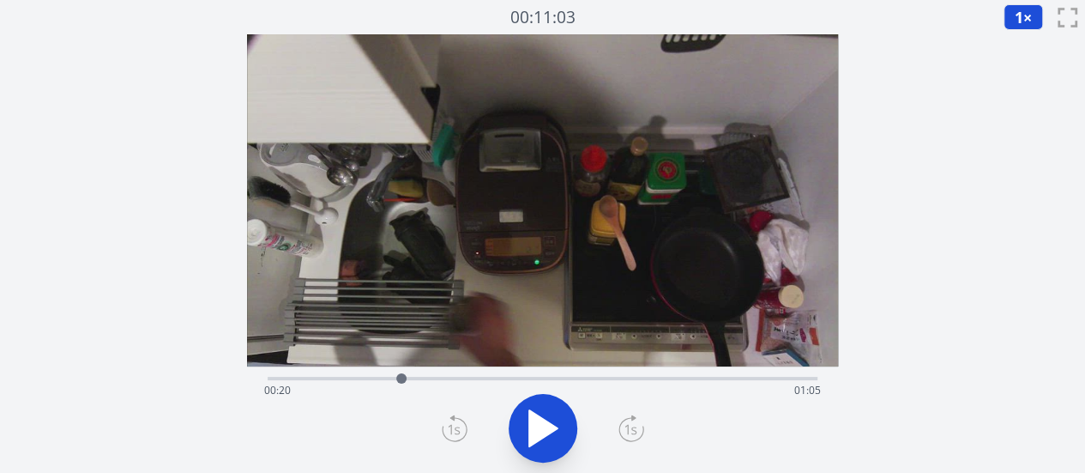
click at [542, 426] on icon at bounding box center [543, 428] width 28 height 36
click at [542, 426] on icon at bounding box center [543, 428] width 48 height 48
click at [360, 377] on div "Time elapsed: 00:03 Time remaining: 01:23" at bounding box center [542, 390] width 557 height 27
click at [401, 379] on div "Time elapsed: 00:14 Time remaining: 01:11" at bounding box center [542, 390] width 557 height 27
click at [396, 377] on div at bounding box center [409, 378] width 26 height 26
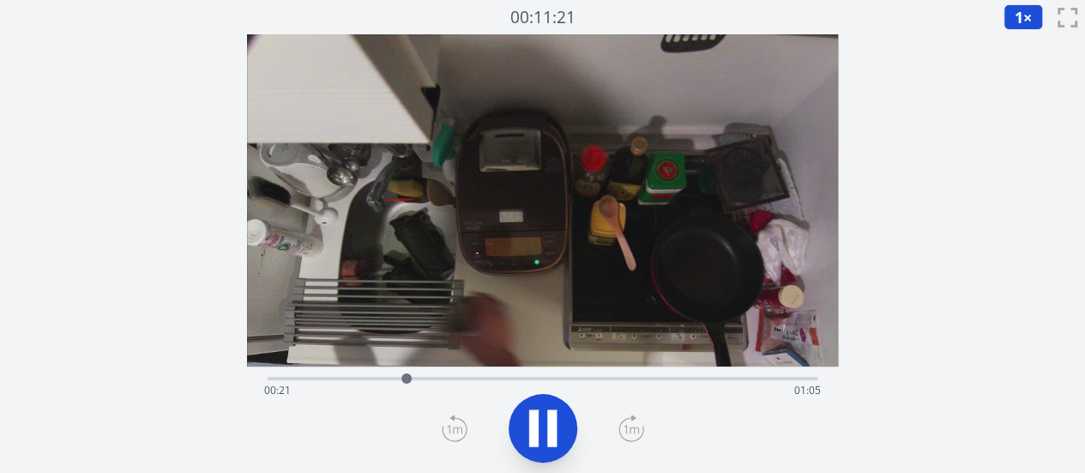
click at [394, 376] on div at bounding box center [407, 378] width 26 height 26
click at [383, 373] on div "Time elapsed: 00:20 Time remaining: 01:06" at bounding box center [543, 376] width 550 height 21
click at [539, 428] on icon at bounding box center [543, 428] width 48 height 48
click at [548, 415] on icon at bounding box center [551, 428] width 9 height 37
click at [416, 379] on div "Time elapsed: 00:26 Time remaining: 01:00" at bounding box center [542, 390] width 557 height 27
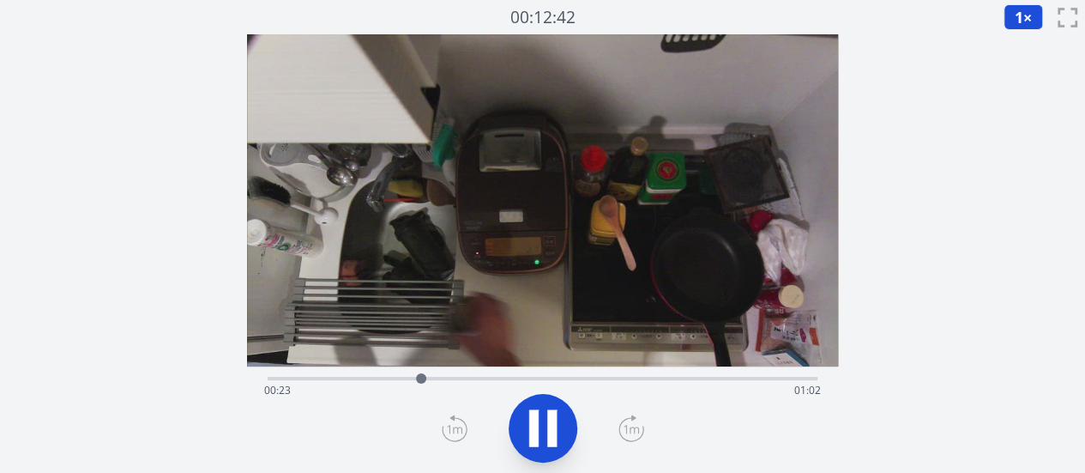
click at [407, 379] on div "Time elapsed: 00:23 Time remaining: 01:02" at bounding box center [542, 390] width 557 height 27
click at [391, 377] on div "Time elapsed: 00:22 Time remaining: 01:04" at bounding box center [542, 390] width 557 height 27
click at [385, 377] on div at bounding box center [398, 378] width 26 height 26
click at [377, 377] on div "Time elapsed: 00:19 Time remaining: 01:06" at bounding box center [542, 390] width 557 height 27
click at [540, 431] on icon at bounding box center [543, 428] width 48 height 48
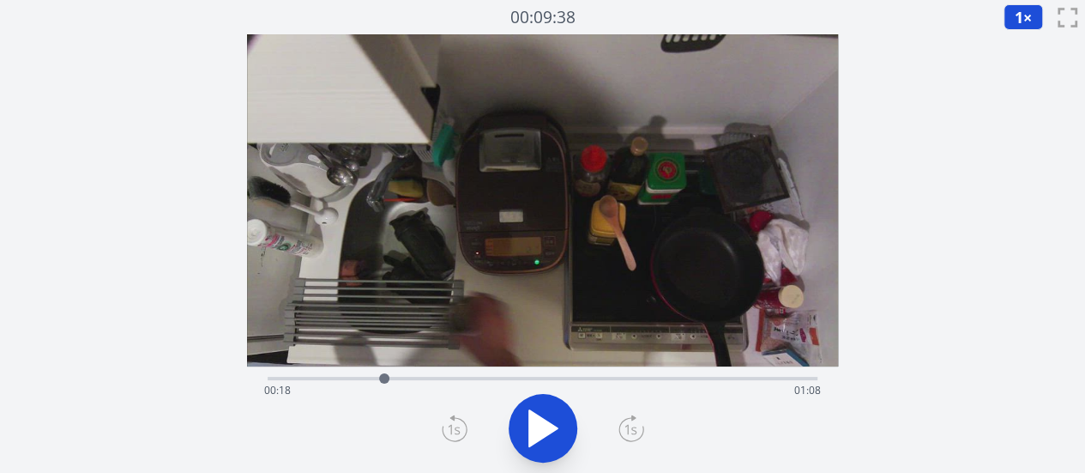
click at [377, 377] on div at bounding box center [384, 378] width 26 height 26
click at [546, 435] on icon at bounding box center [543, 428] width 28 height 36
click at [546, 435] on icon at bounding box center [543, 428] width 48 height 48
click at [546, 435] on icon at bounding box center [543, 428] width 28 height 36
click at [0, 0] on icon at bounding box center [0, 0] width 0 height 0
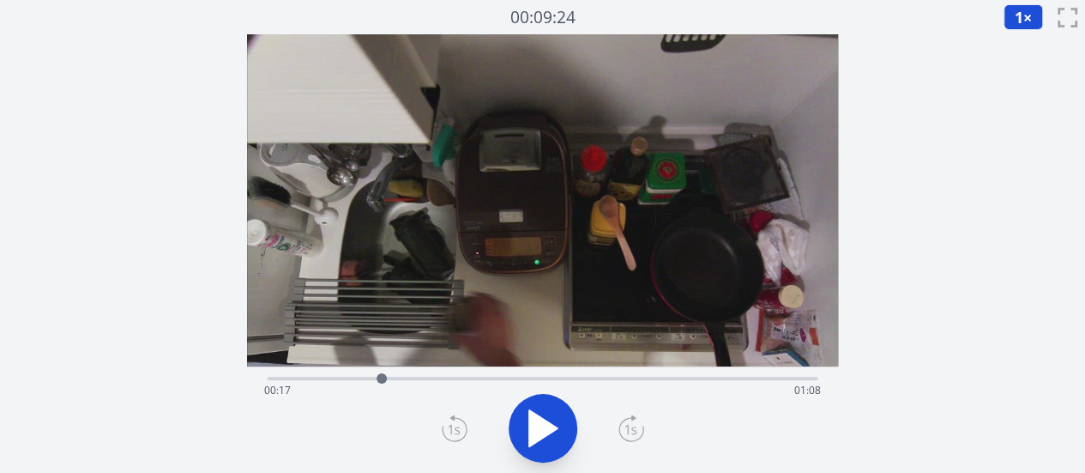
click at [546, 435] on icon at bounding box center [543, 428] width 28 height 36
click at [546, 435] on icon at bounding box center [543, 428] width 48 height 48
click at [546, 435] on icon at bounding box center [543, 428] width 28 height 36
click at [546, 435] on icon at bounding box center [543, 428] width 48 height 48
click at [377, 377] on div at bounding box center [384, 378] width 26 height 26
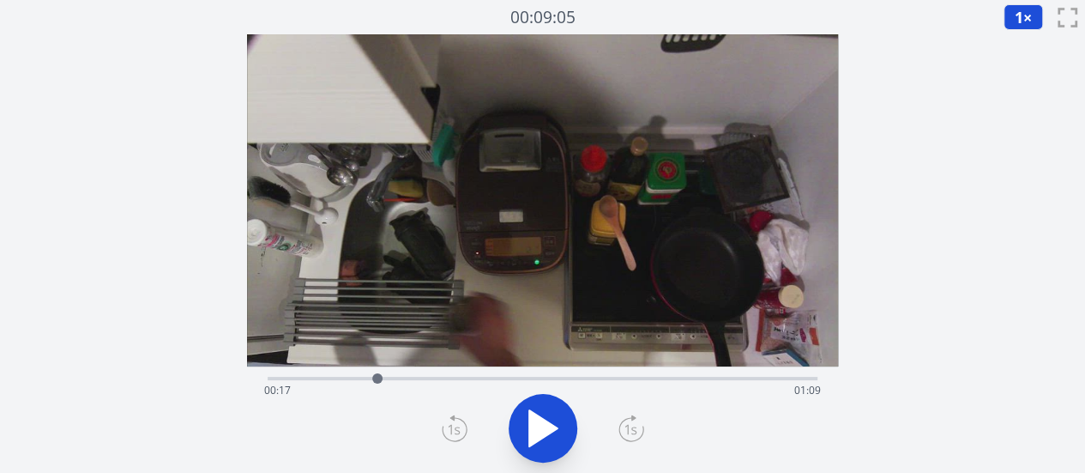
click at [533, 425] on icon at bounding box center [543, 428] width 28 height 36
click at [533, 425] on icon at bounding box center [533, 428] width 9 height 37
click at [533, 425] on icon at bounding box center [543, 428] width 28 height 36
click at [533, 425] on icon at bounding box center [533, 428] width 9 height 37
click at [533, 425] on icon at bounding box center [543, 428] width 28 height 36
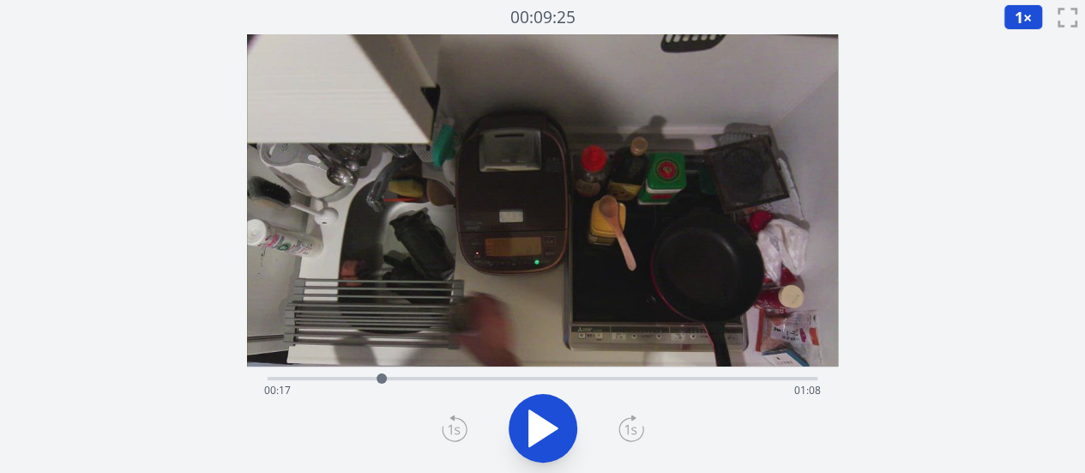
click at [0, 0] on icon at bounding box center [0, 0] width 0 height 0
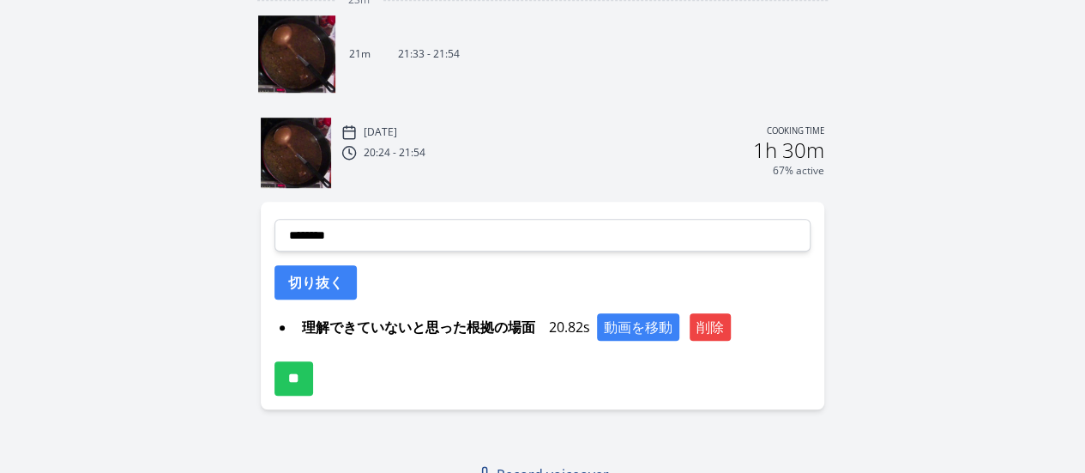
scroll to position [584, 0]
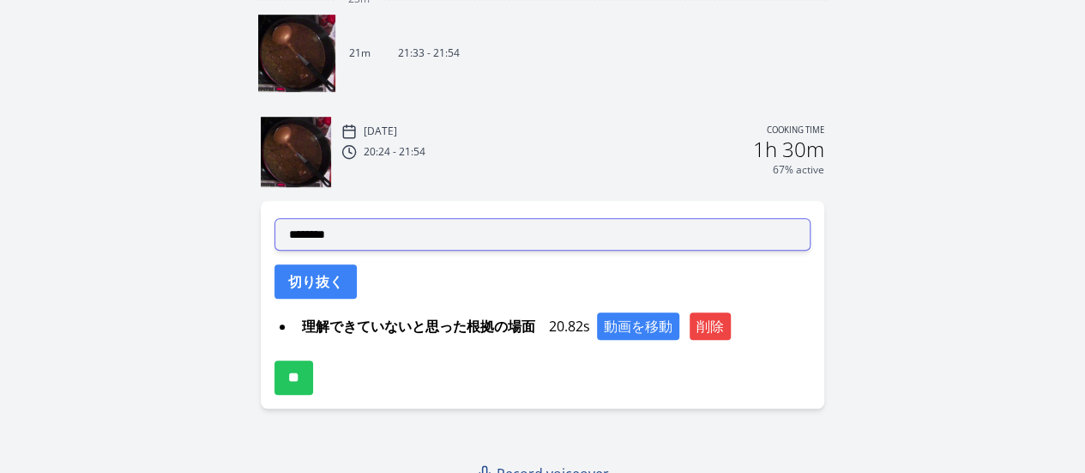
click at [388, 233] on select "**********" at bounding box center [542, 234] width 536 height 33
select select "**********"
click at [274, 218] on select "**********" at bounding box center [542, 234] width 536 height 33
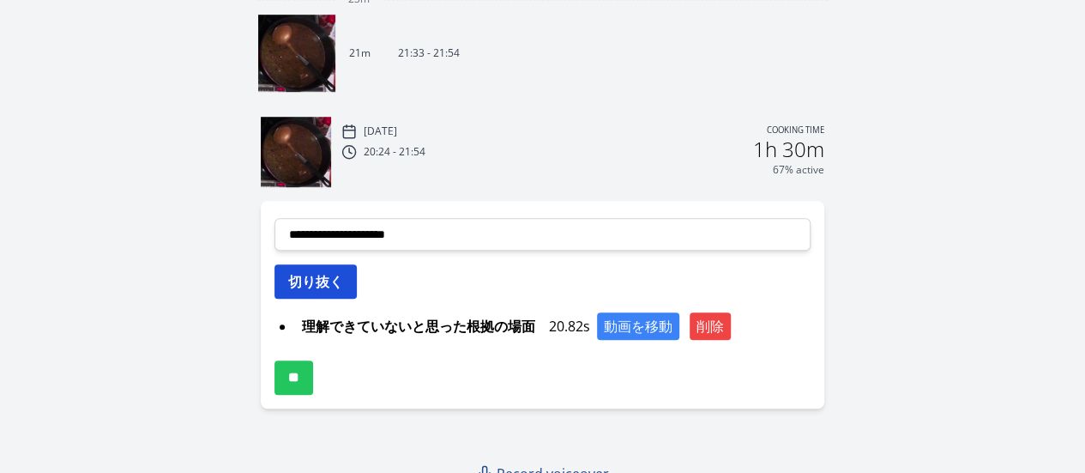
click at [334, 271] on button "切り抜く" at bounding box center [315, 281] width 82 height 34
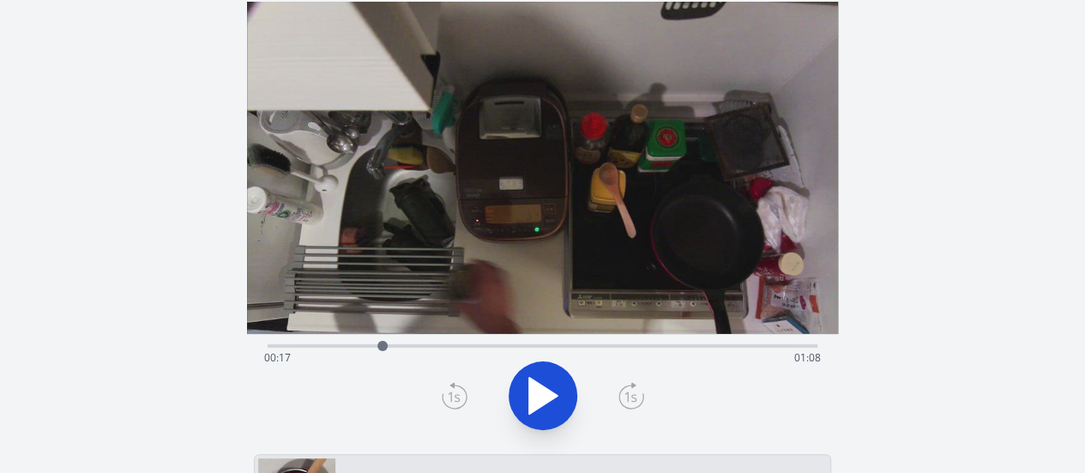
scroll to position [0, 0]
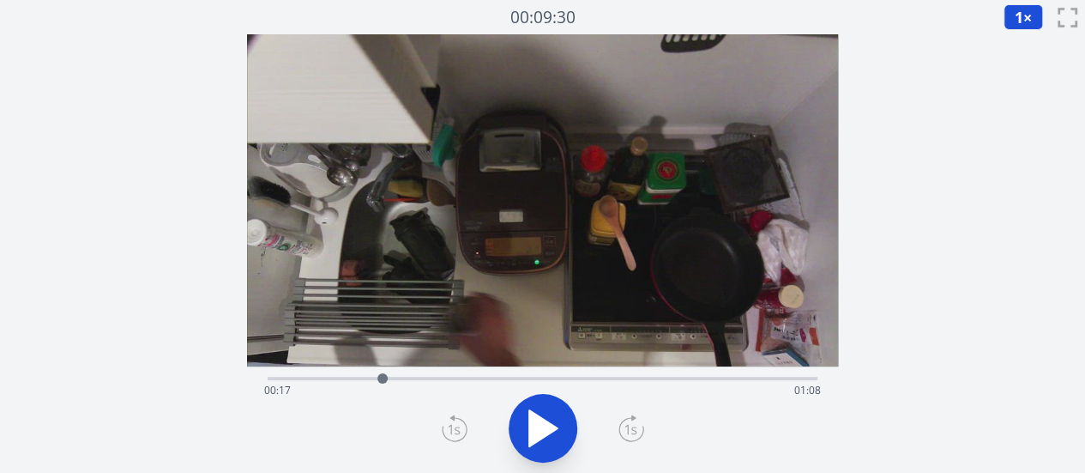
click at [540, 432] on icon at bounding box center [543, 428] width 28 height 36
click at [540, 432] on icon at bounding box center [543, 428] width 48 height 48
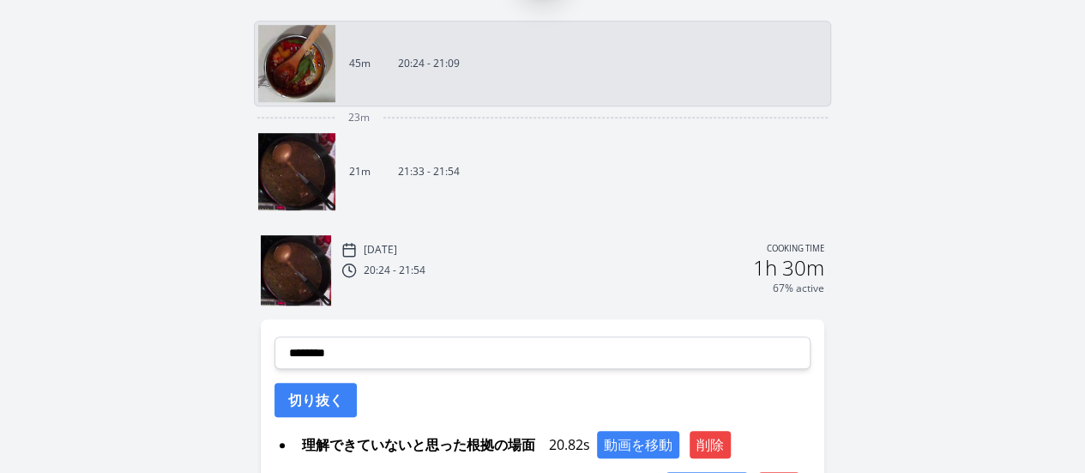
scroll to position [530, 0]
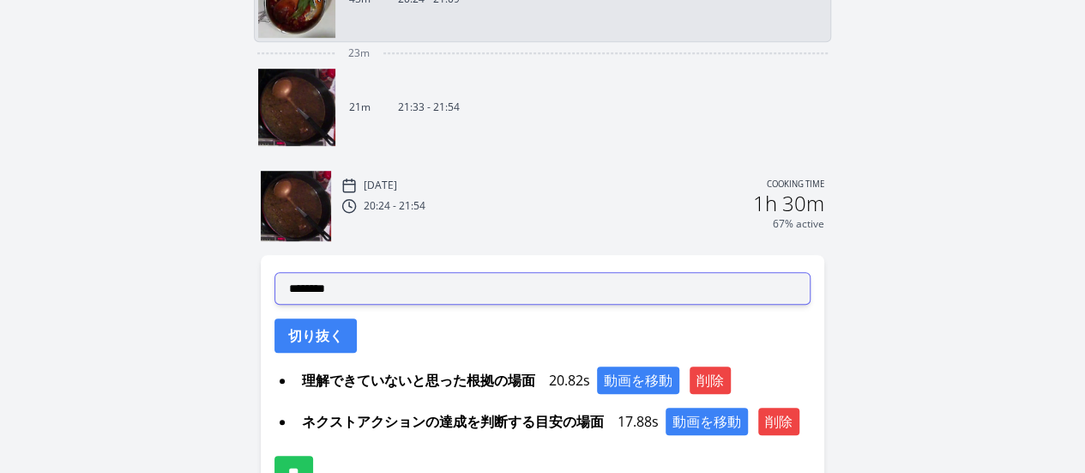
click at [375, 290] on select "**********" at bounding box center [542, 288] width 536 height 33
select select "**********"
click at [274, 272] on select "**********" at bounding box center [542, 288] width 536 height 33
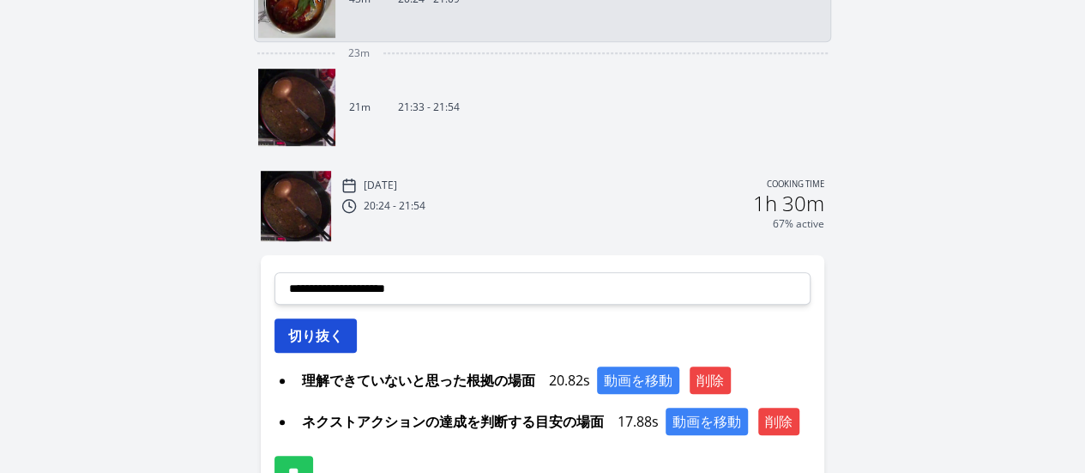
click at [317, 330] on button "切り抜く" at bounding box center [315, 335] width 82 height 34
select select
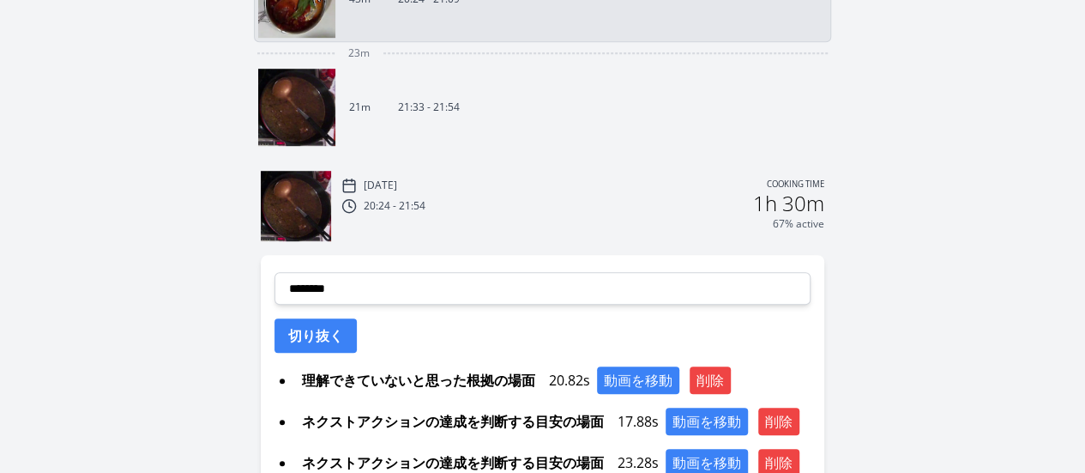
scroll to position [682, 0]
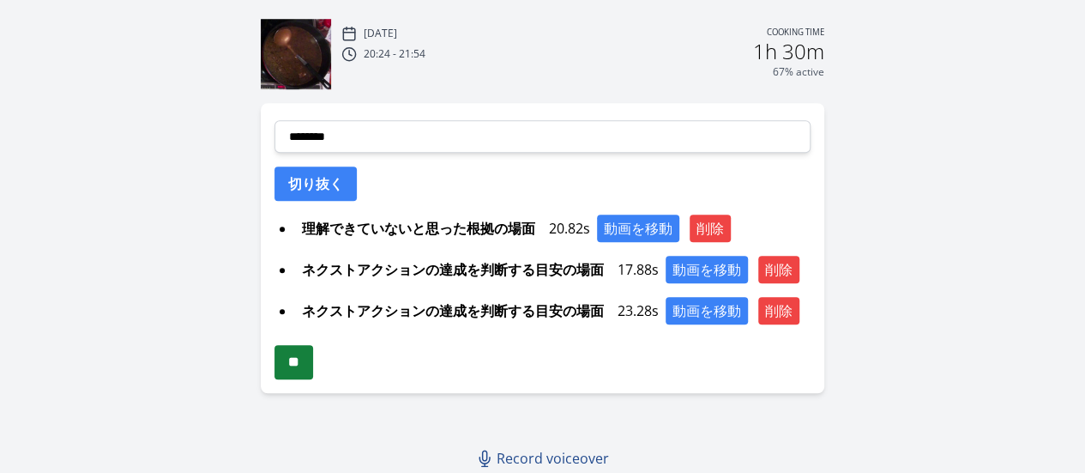
click at [301, 363] on input "**" at bounding box center [293, 362] width 39 height 34
